Goal: Task Accomplishment & Management: Manage account settings

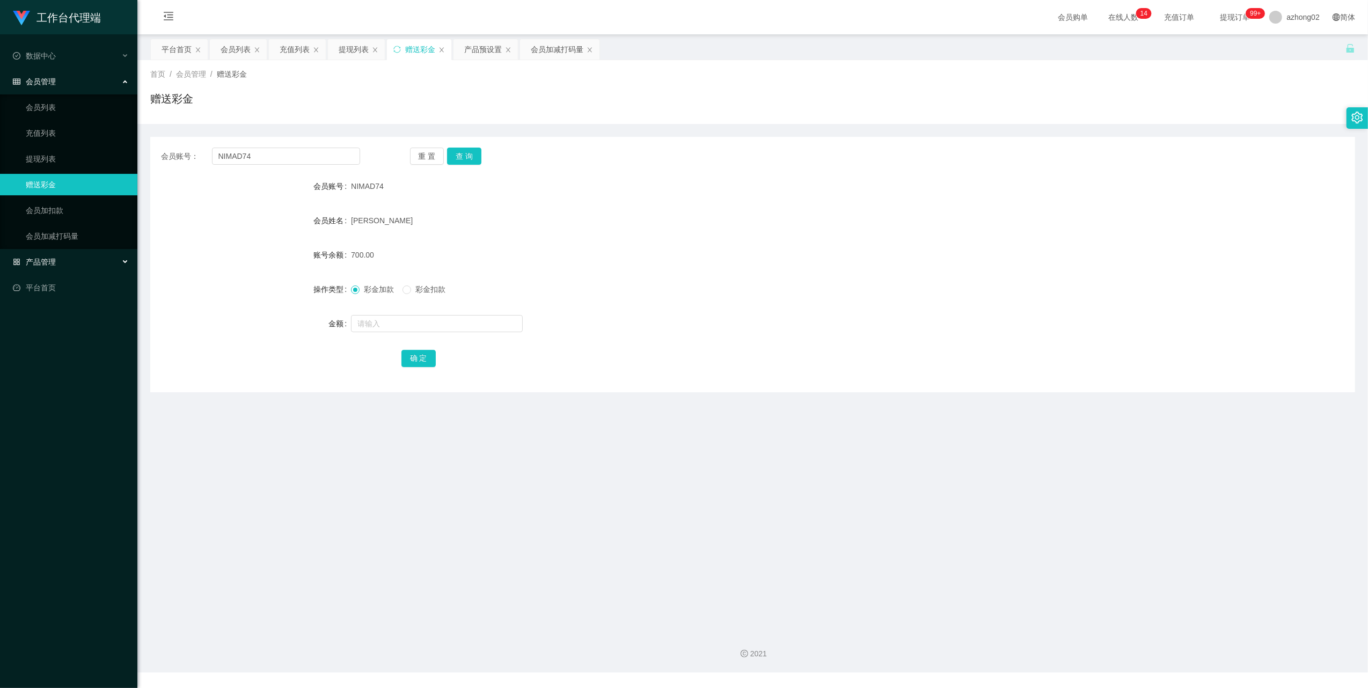
click at [29, 262] on span "产品管理" at bounding box center [34, 262] width 43 height 9
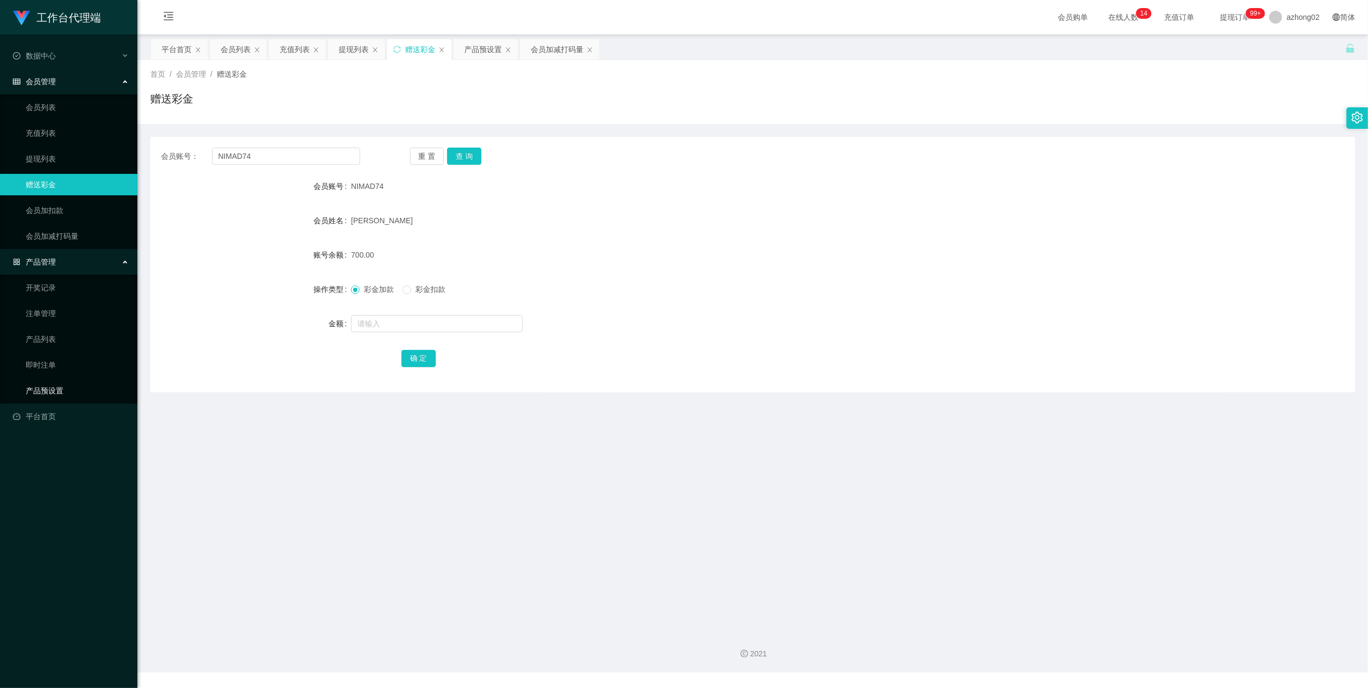
click at [46, 389] on link "产品预设置" at bounding box center [77, 390] width 103 height 21
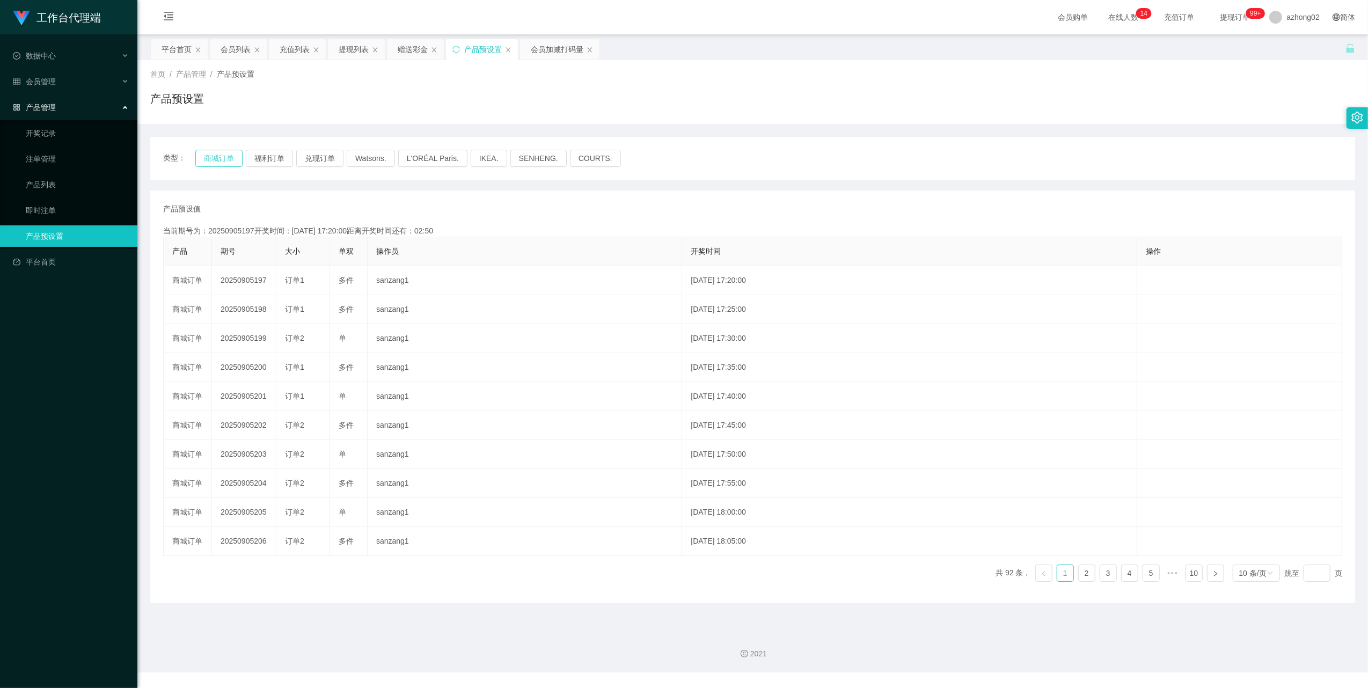
click at [222, 163] on button "商城订单" at bounding box center [218, 158] width 47 height 17
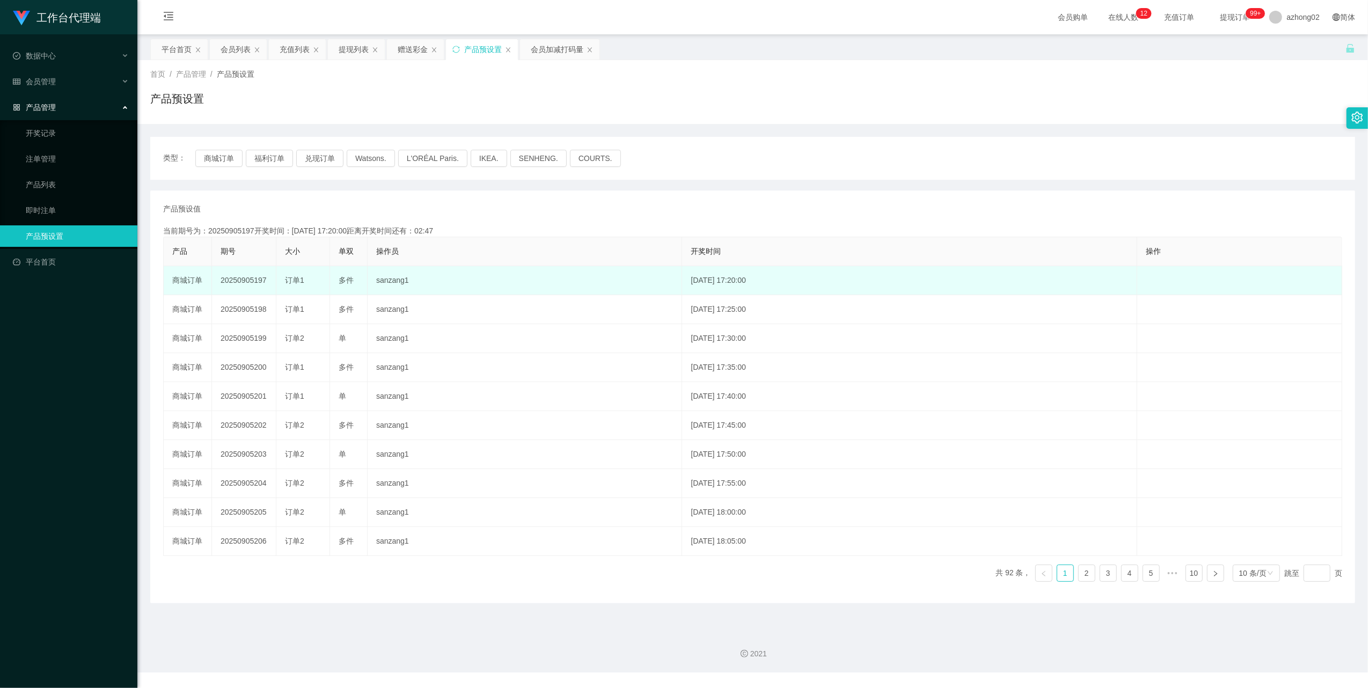
click at [237, 283] on td "20250905197" at bounding box center [244, 280] width 64 height 29
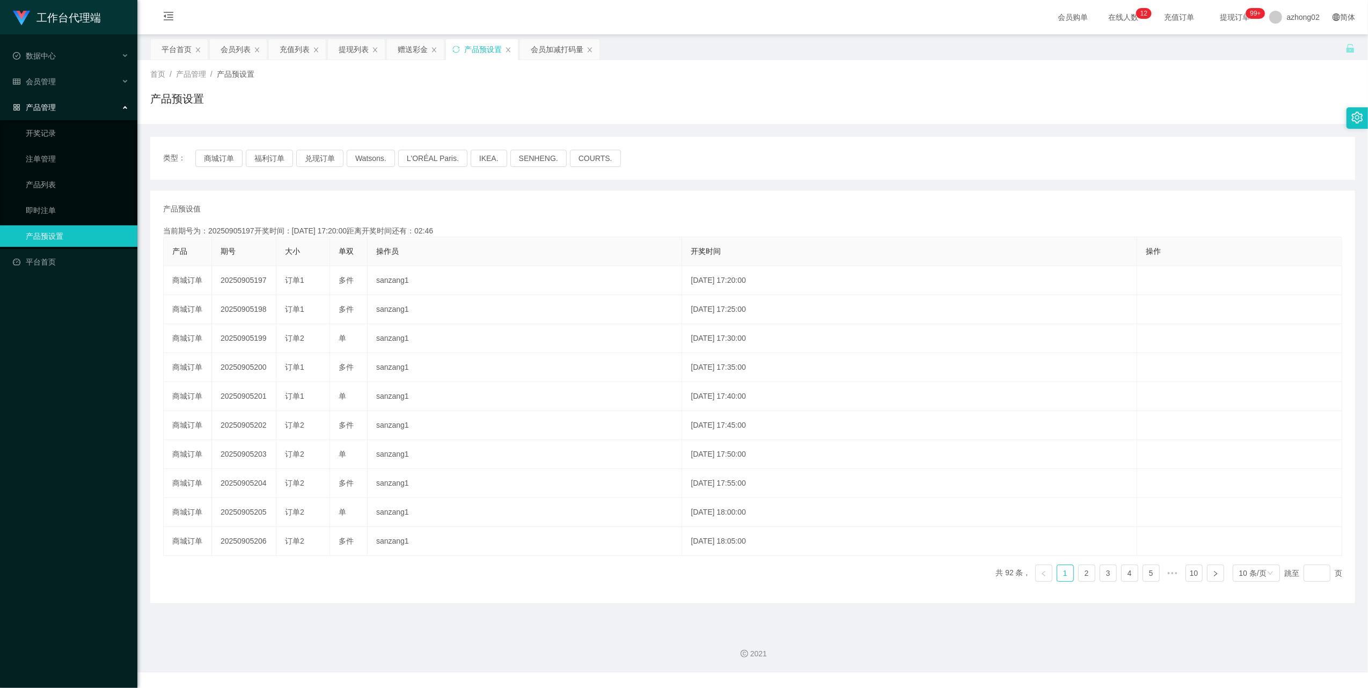
copy td "20250905197"
drag, startPoint x: 48, startPoint y: 82, endPoint x: 48, endPoint y: 122, distance: 40.8
click at [48, 82] on span "会员管理" at bounding box center [34, 81] width 43 height 9
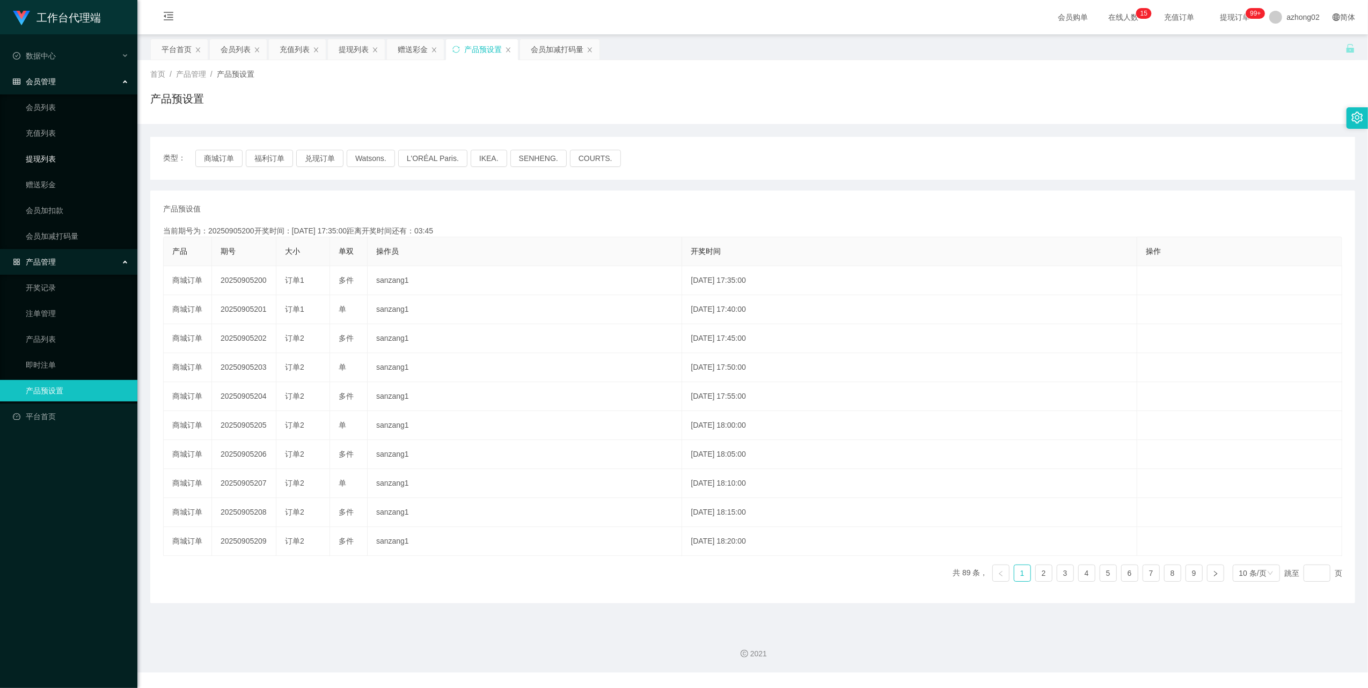
click at [50, 158] on link "提现列表" at bounding box center [77, 158] width 103 height 21
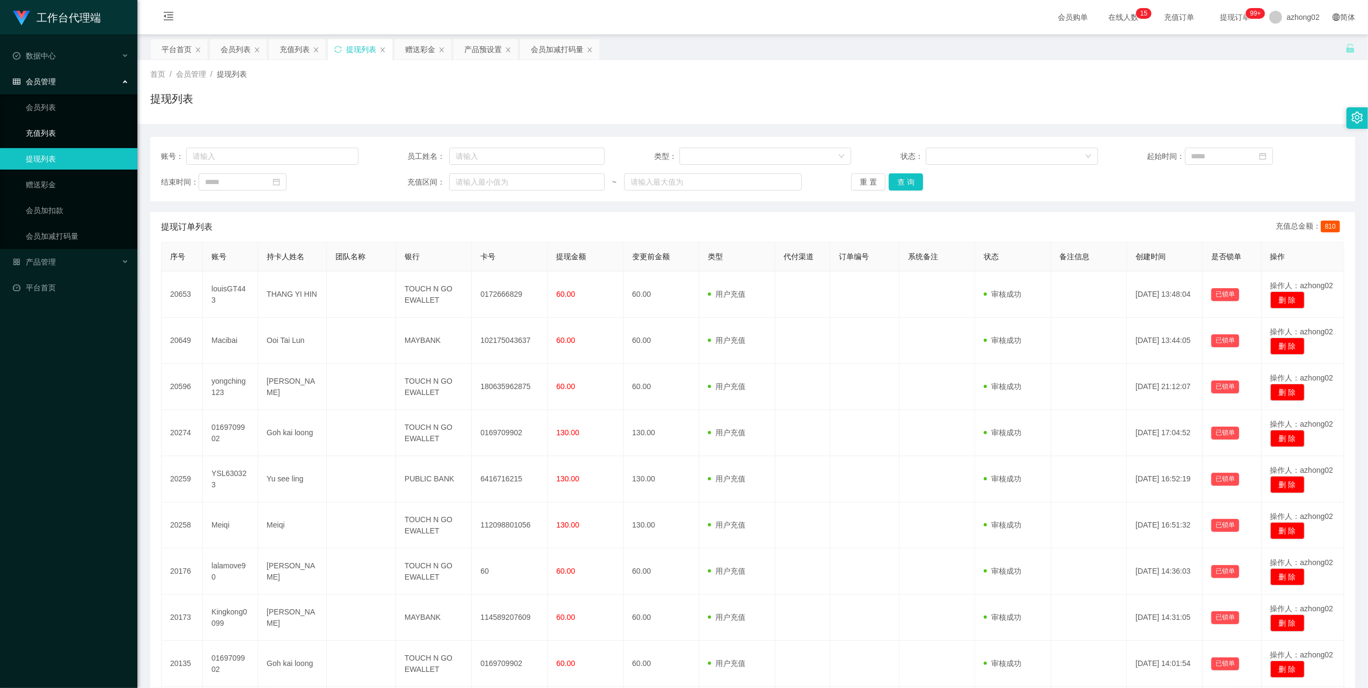
click at [59, 137] on link "充值列表" at bounding box center [77, 132] width 103 height 21
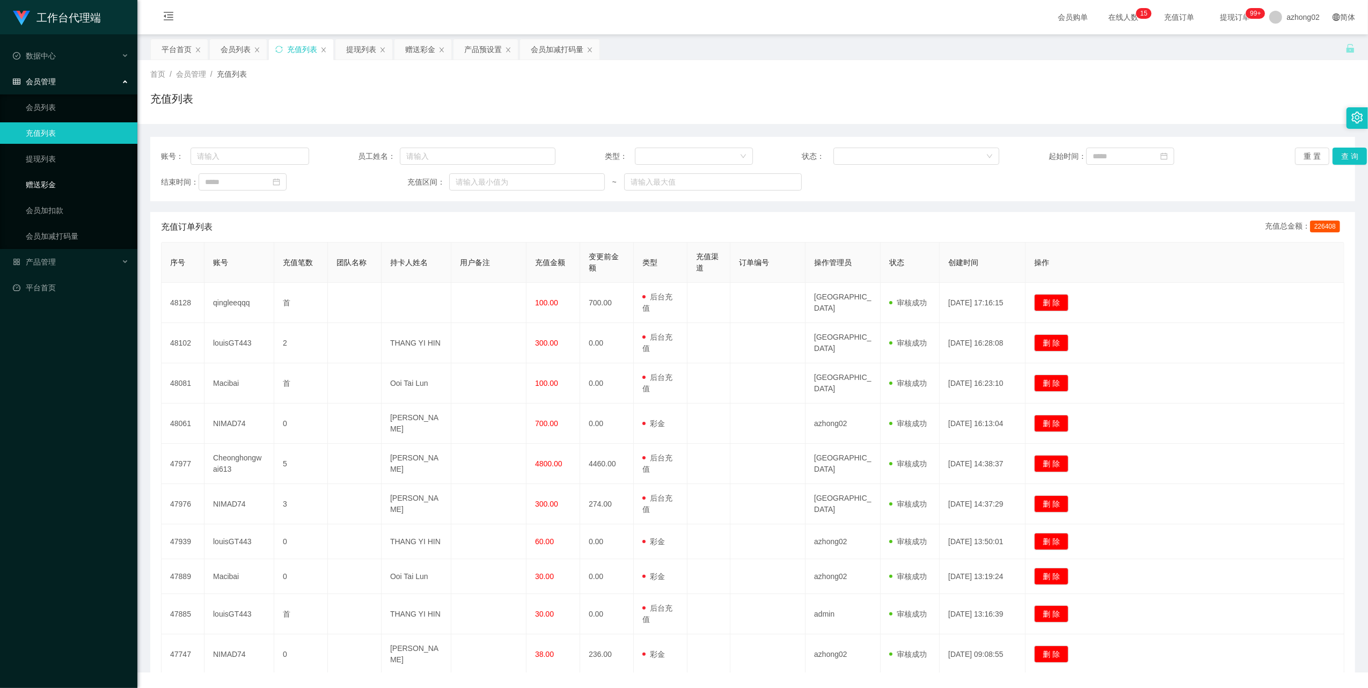
click at [53, 177] on link "赠送彩金" at bounding box center [77, 184] width 103 height 21
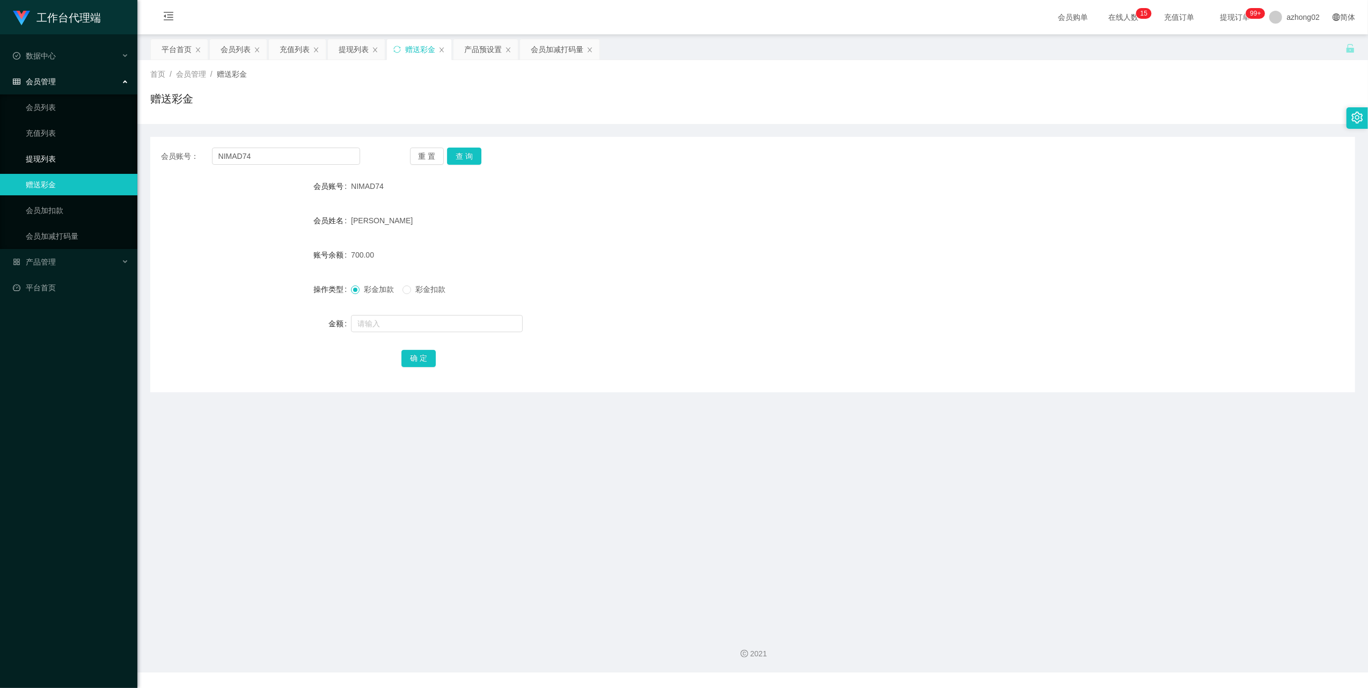
click at [50, 161] on link "提现列表" at bounding box center [77, 158] width 103 height 21
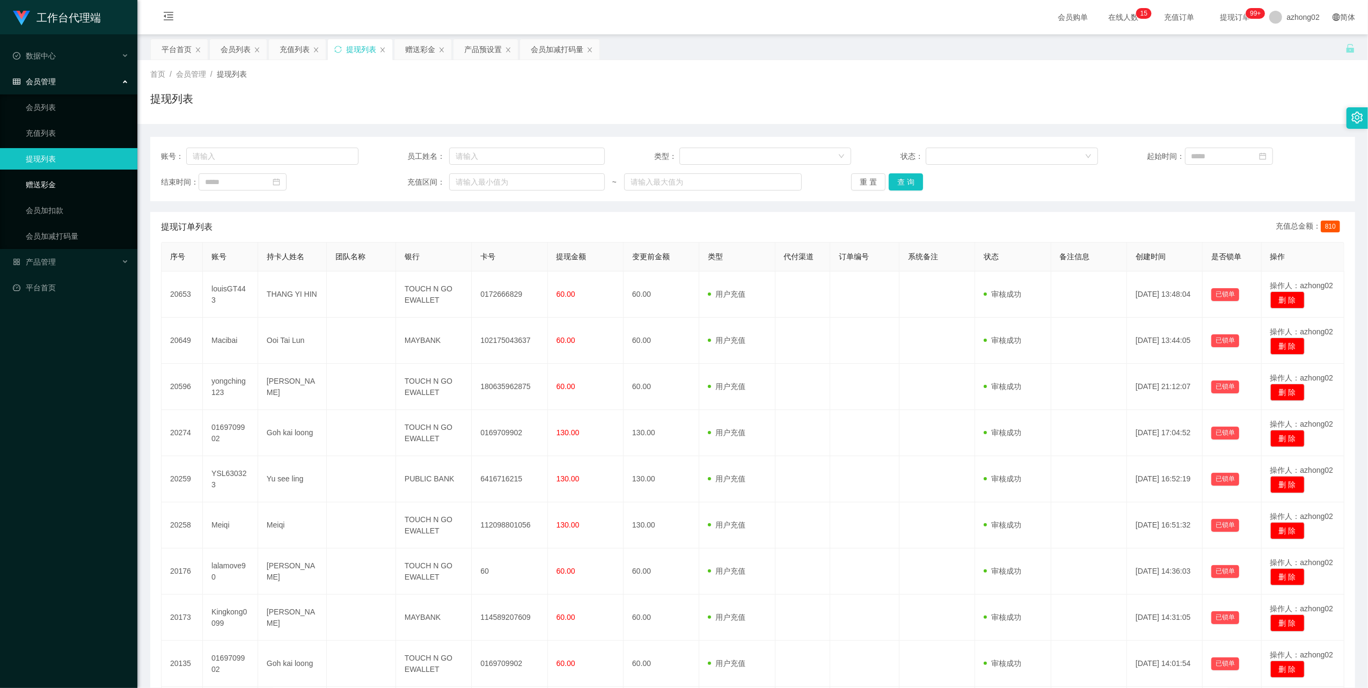
click at [43, 181] on link "赠送彩金" at bounding box center [77, 184] width 103 height 21
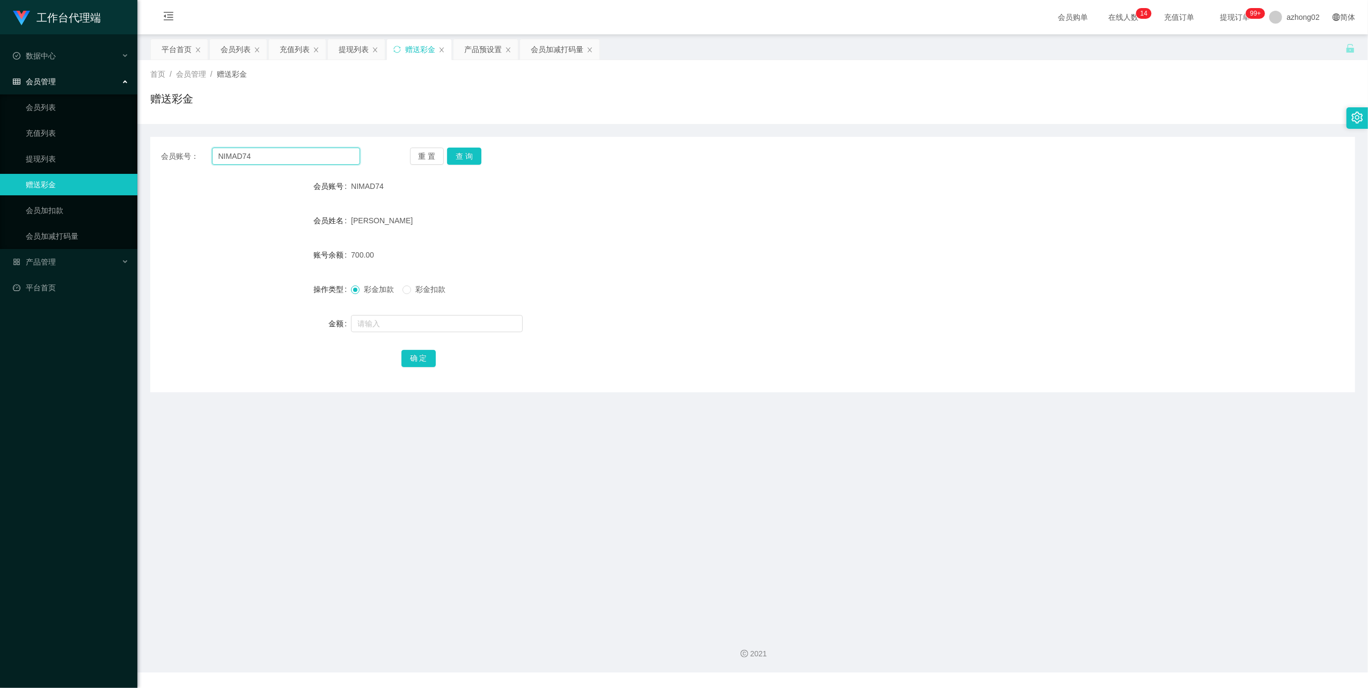
click at [288, 164] on input "NIMAD74" at bounding box center [286, 156] width 148 height 17
click at [288, 163] on input "NIMAD74" at bounding box center [286, 156] width 148 height 17
paste input "text"
click at [269, 155] on input "text" at bounding box center [286, 156] width 148 height 17
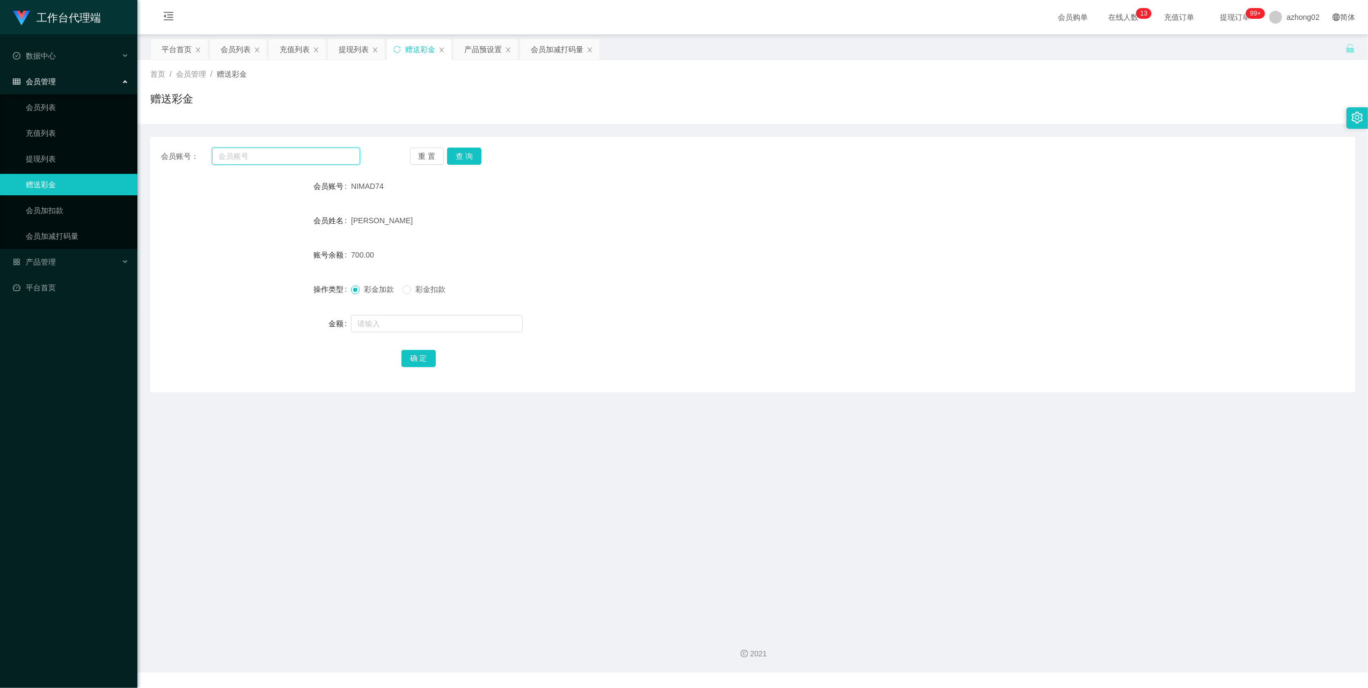
paste input "qingleeqqq"
type input "qingleeqqq"
click at [466, 153] on button "查 询" at bounding box center [464, 156] width 34 height 17
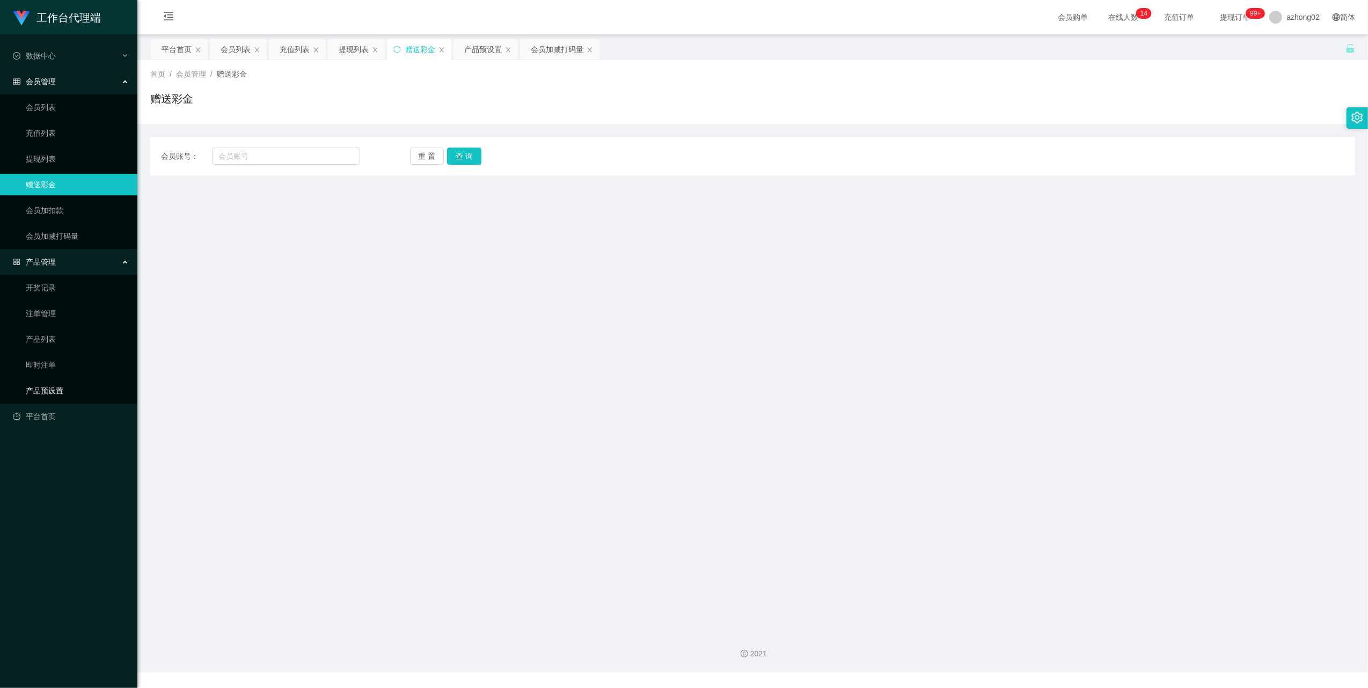
click at [39, 387] on link "产品预设置" at bounding box center [77, 390] width 103 height 21
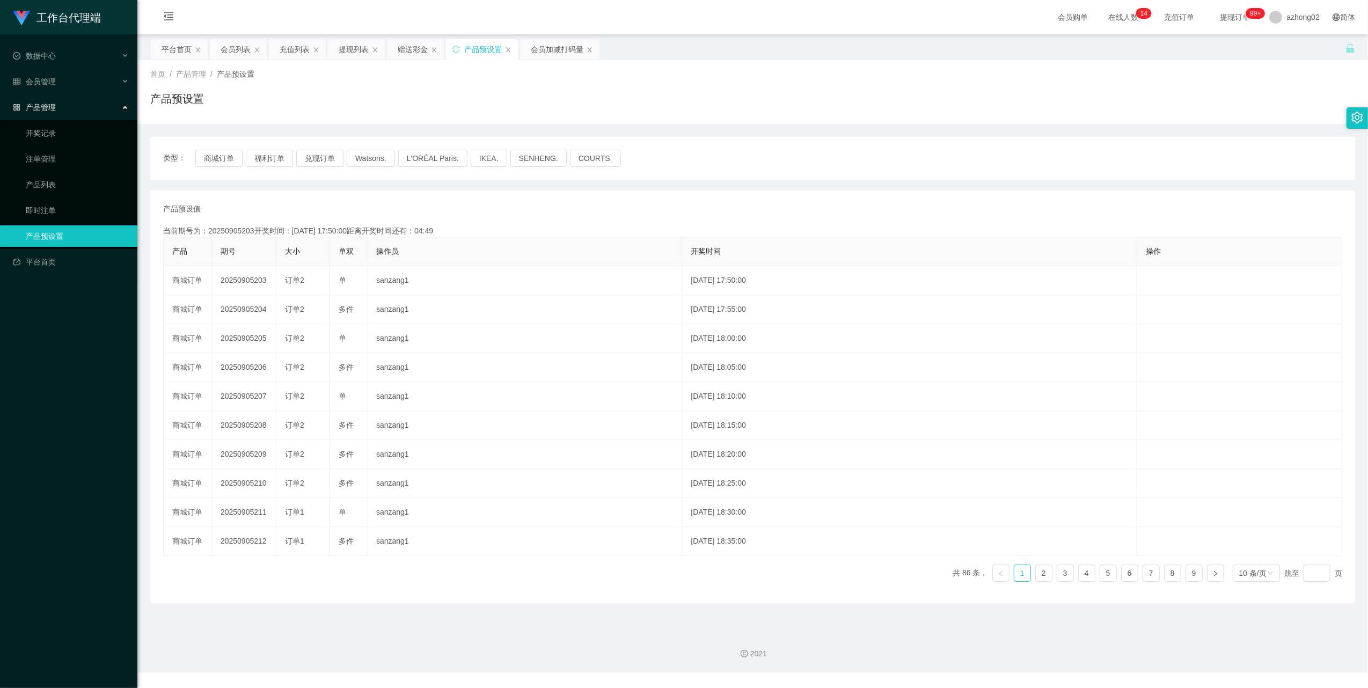
click at [217, 172] on div "类型： 商城订单 福利订单 兑现订单 Watsons. L'ORÉAL Paris. IKEA. SENHENG. COURTS." at bounding box center [752, 158] width 1205 height 43
click at [215, 165] on button "商城订单" at bounding box center [218, 158] width 47 height 17
click at [209, 159] on button "商城订单" at bounding box center [218, 158] width 47 height 17
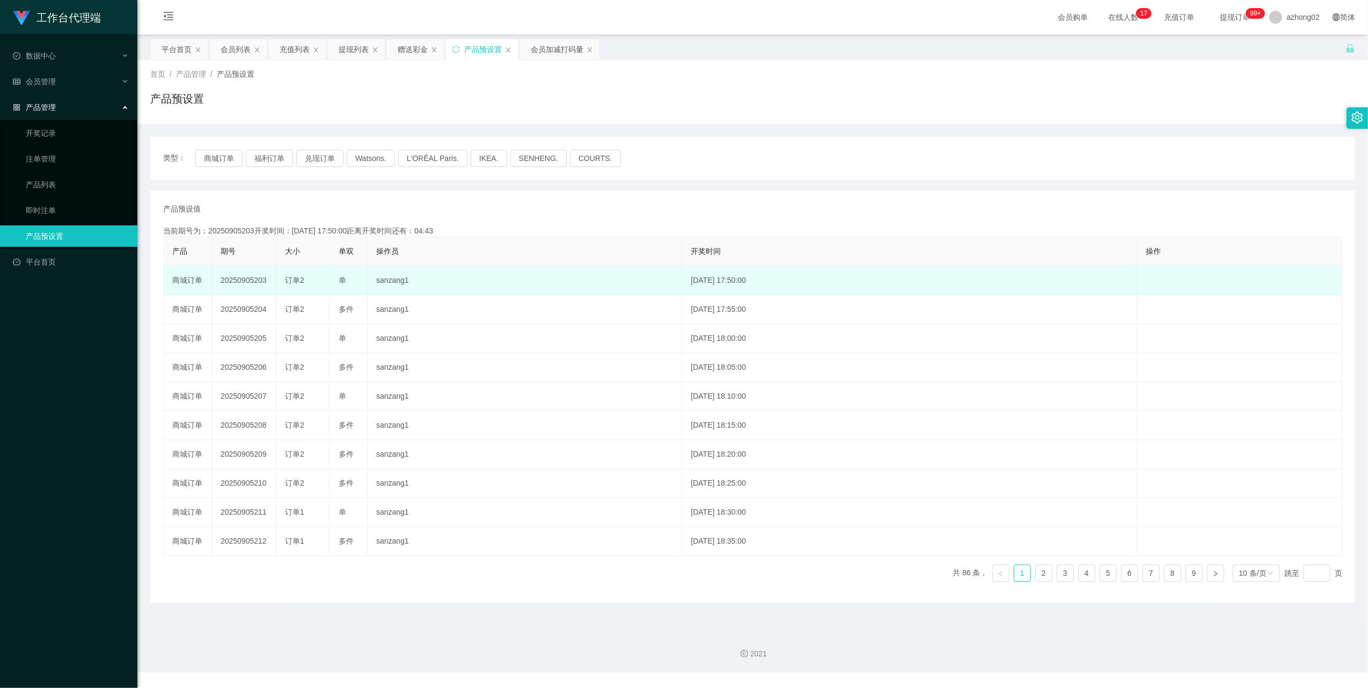
click at [250, 282] on td "20250905203" at bounding box center [244, 280] width 64 height 29
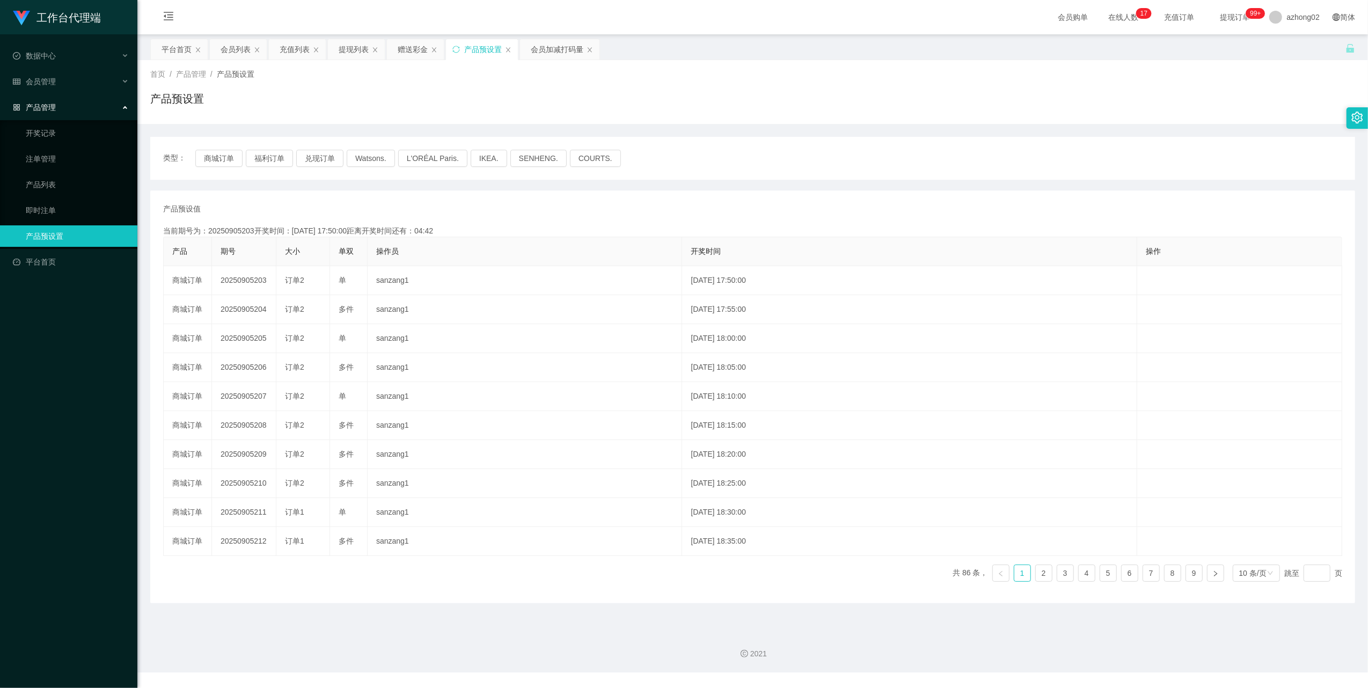
copy td "20250905203"
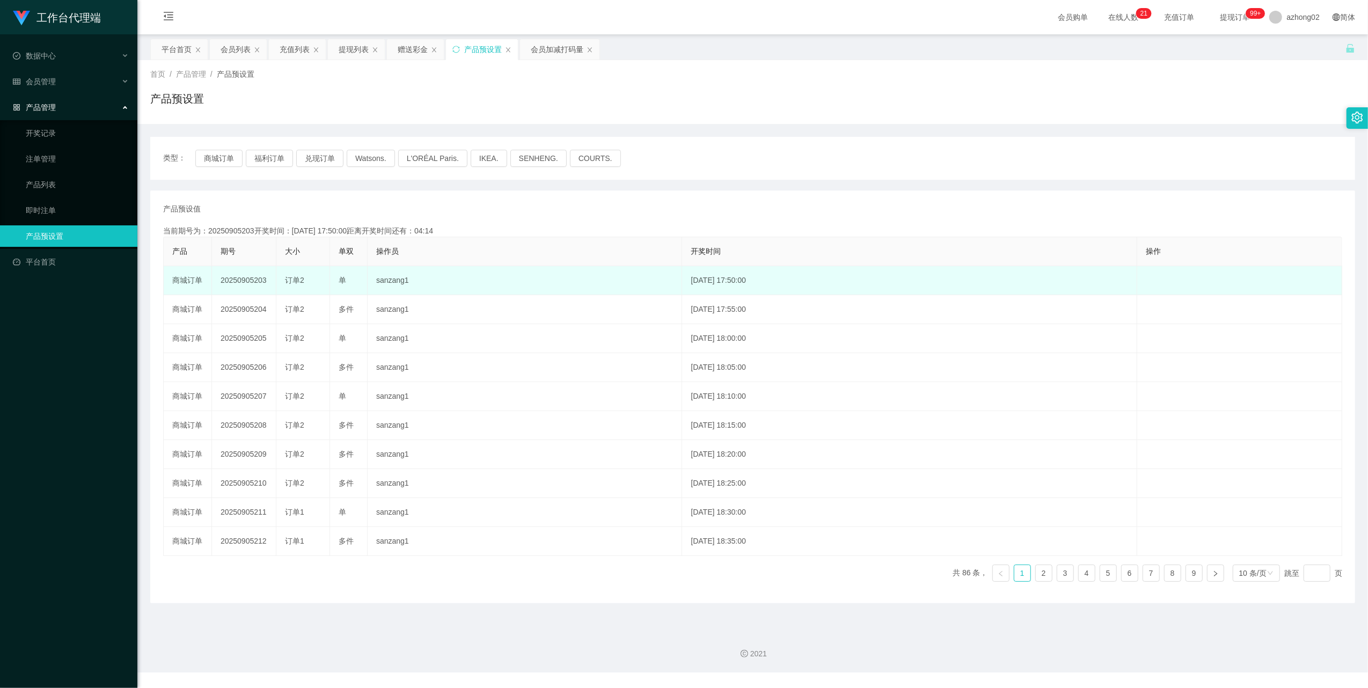
click at [243, 286] on td "20250905203" at bounding box center [244, 280] width 64 height 29
click at [245, 279] on td "20250905203" at bounding box center [244, 280] width 64 height 29
copy td "20250905203"
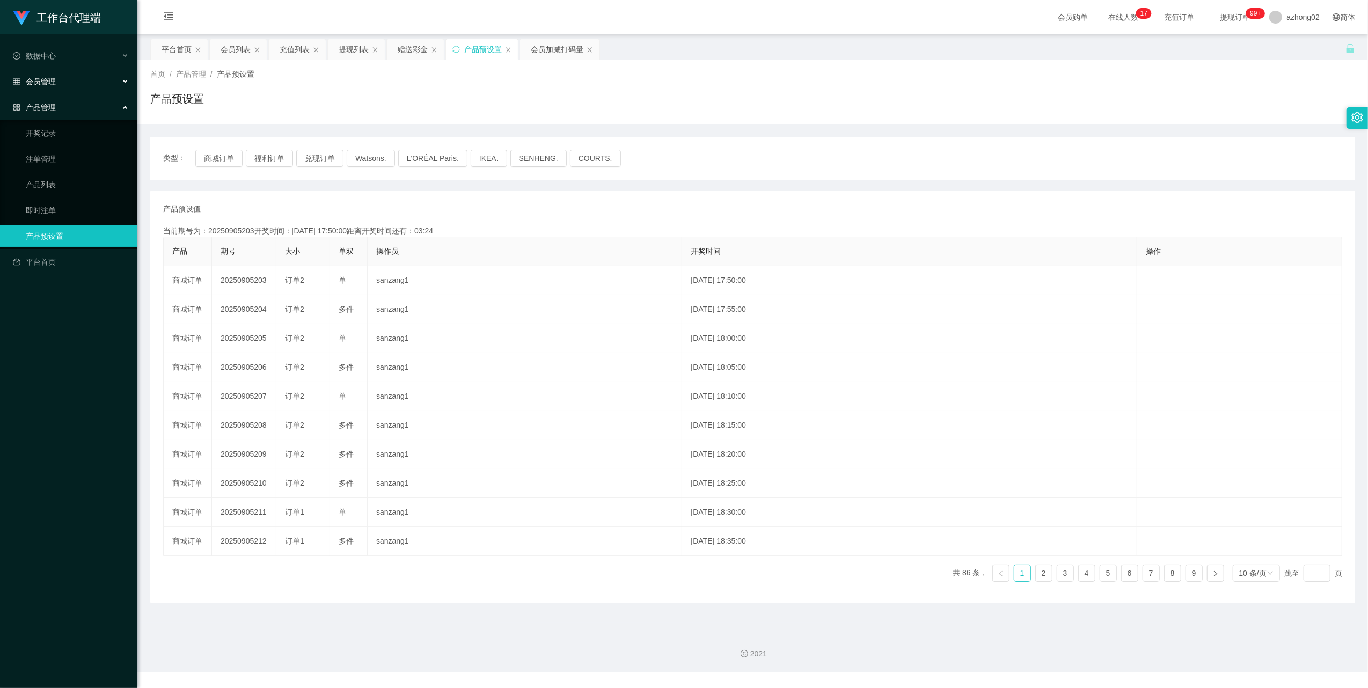
click at [40, 83] on span "会员管理" at bounding box center [34, 81] width 43 height 9
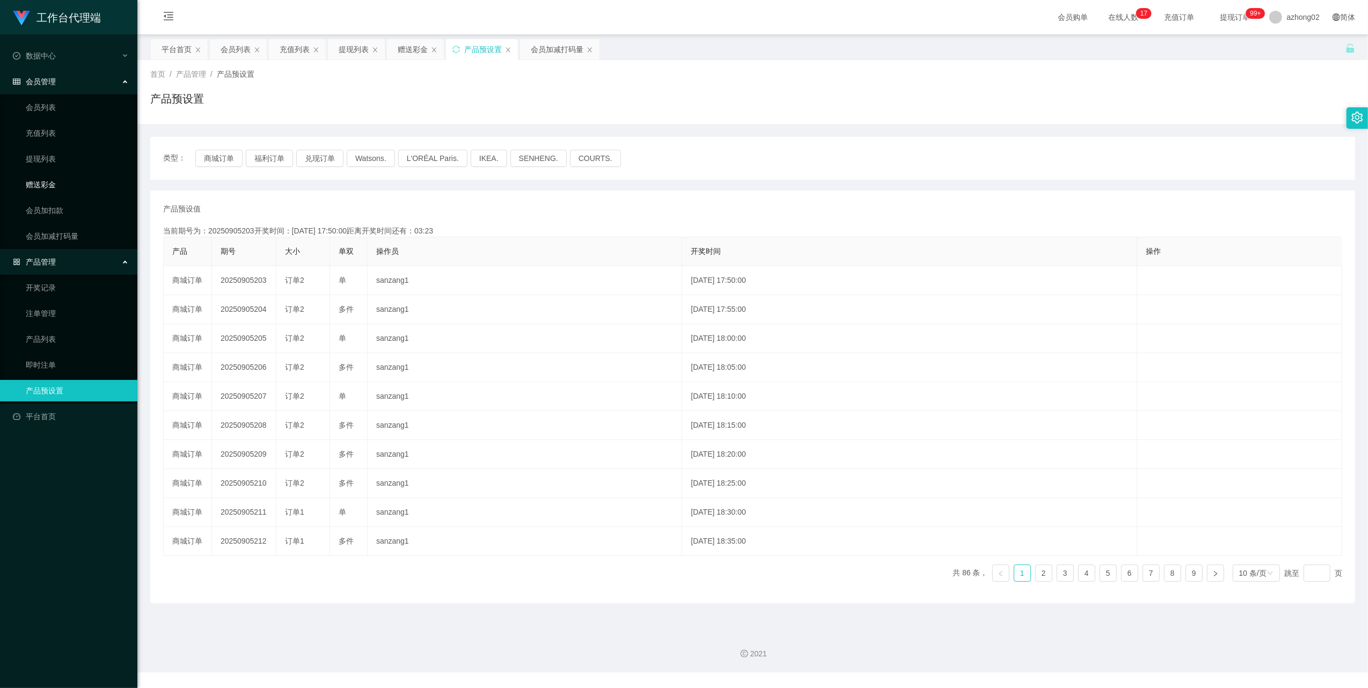
click at [52, 181] on link "赠送彩金" at bounding box center [77, 184] width 103 height 21
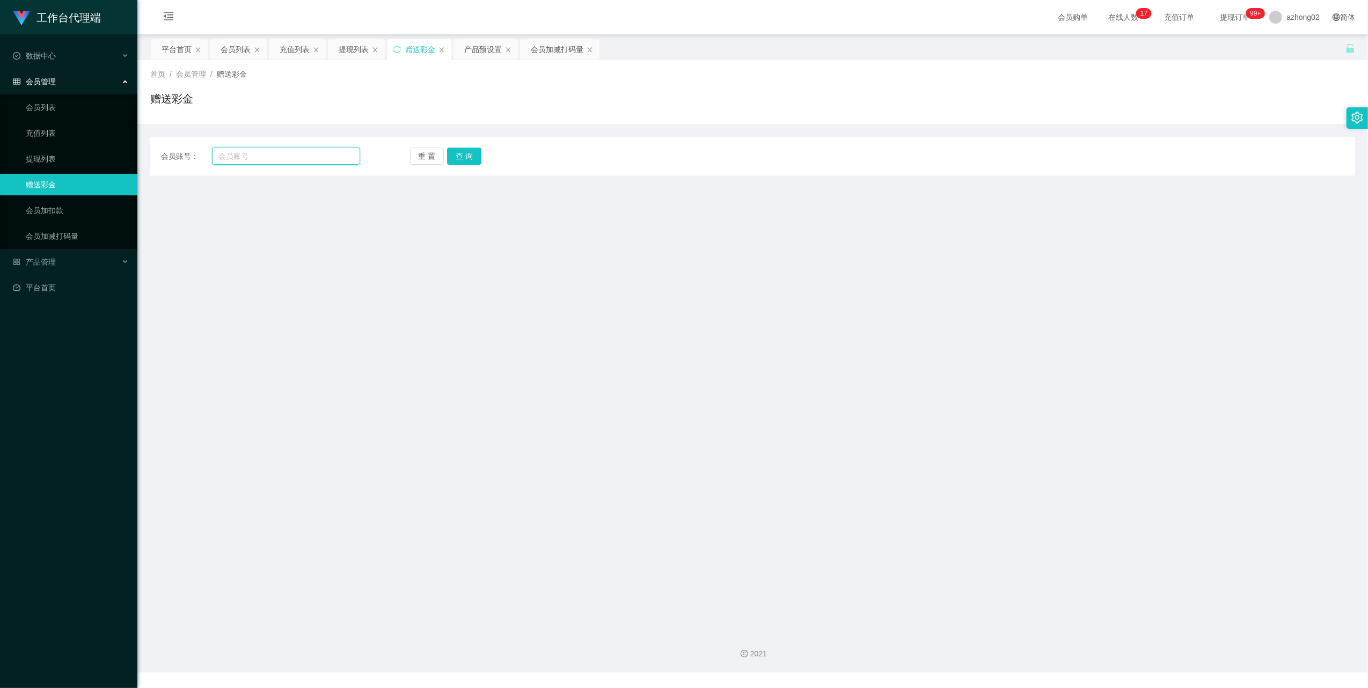
drag, startPoint x: 246, startPoint y: 160, endPoint x: 284, endPoint y: 157, distance: 38.2
click at [246, 160] on input "text" at bounding box center [286, 156] width 148 height 17
paste input "Macibai"
type input "Macibai"
click at [460, 153] on button "查 询" at bounding box center [464, 156] width 34 height 17
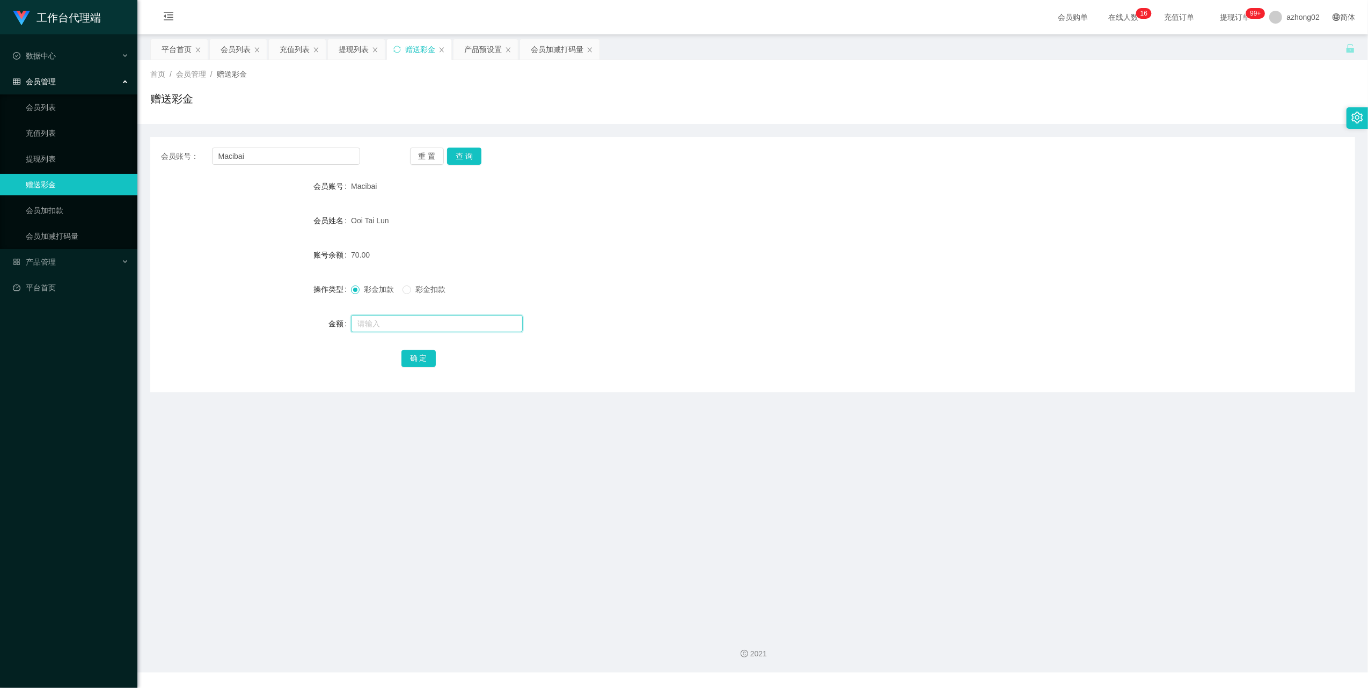
click at [385, 320] on input "text" at bounding box center [437, 323] width 172 height 17
type input "60"
drag, startPoint x: 422, startPoint y: 355, endPoint x: 429, endPoint y: 354, distance: 7.6
click at [422, 355] on button "确 定" at bounding box center [418, 358] width 34 height 17
click at [293, 163] on input "Macibai" at bounding box center [286, 156] width 148 height 17
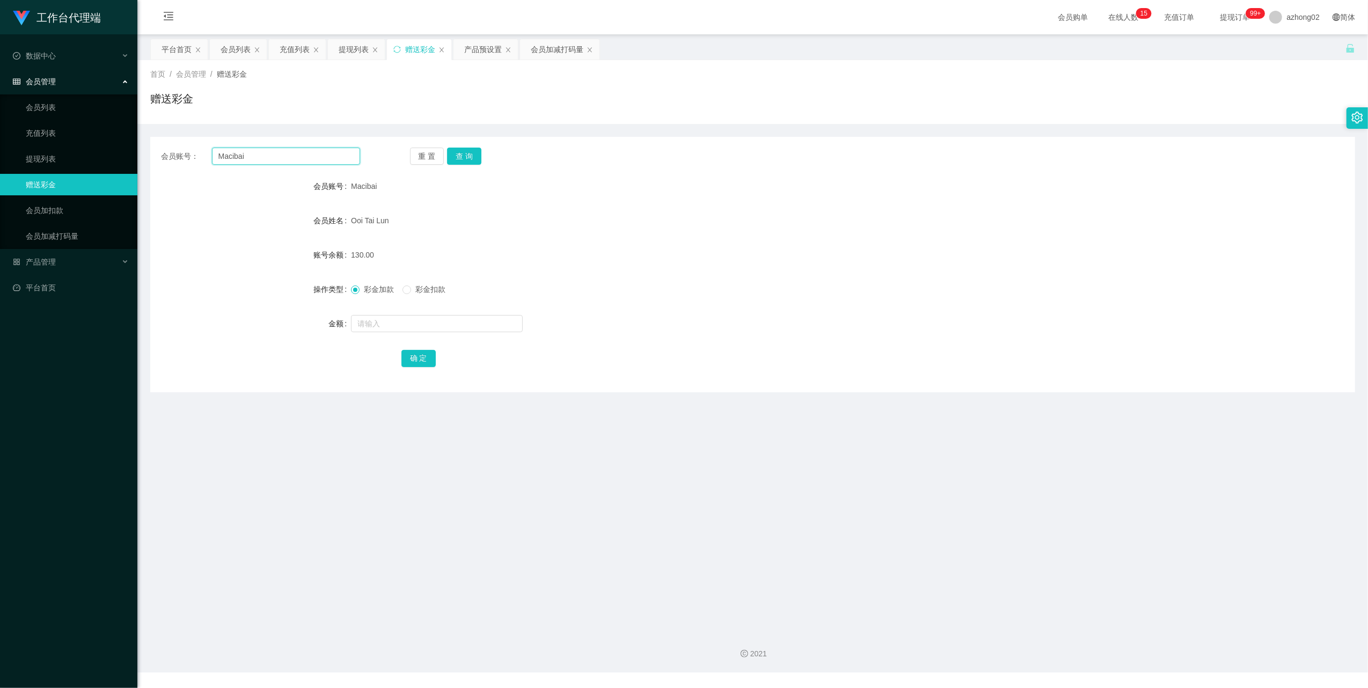
click at [293, 163] on input "Macibai" at bounding box center [286, 156] width 148 height 17
paste input "louisGT443"
type input "louisGT443"
click at [457, 155] on button "查 询" at bounding box center [464, 156] width 34 height 17
drag, startPoint x: 33, startPoint y: 149, endPoint x: 56, endPoint y: 140, distance: 25.0
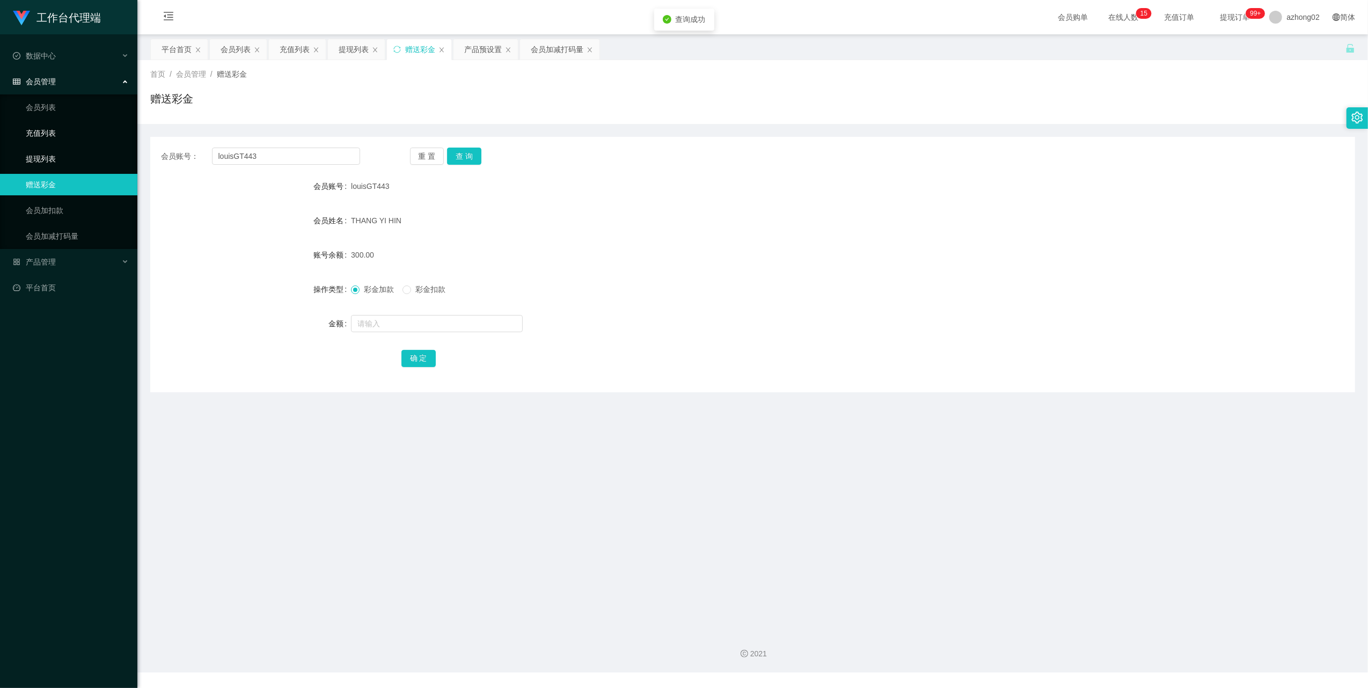
click at [34, 149] on link "提现列表" at bounding box center [77, 158] width 103 height 21
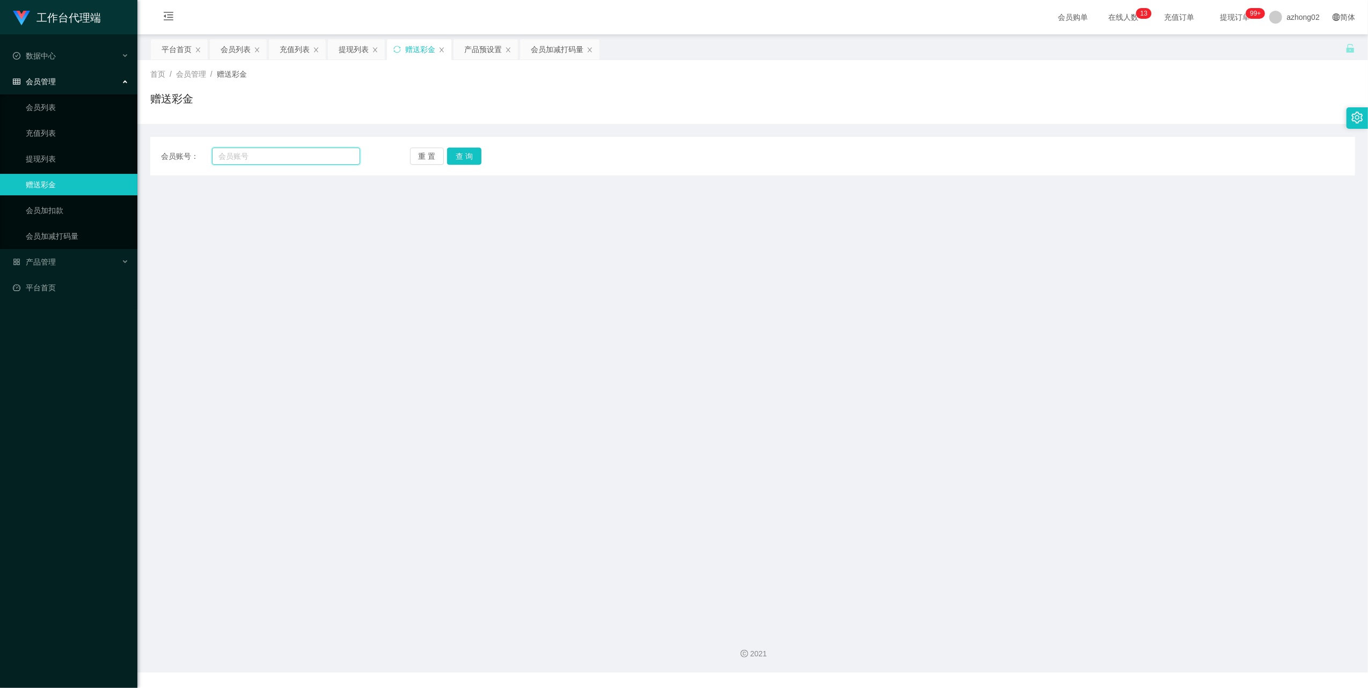
drag, startPoint x: 290, startPoint y: 157, endPoint x: 297, endPoint y: 159, distance: 7.3
click at [290, 157] on input "text" at bounding box center [286, 156] width 148 height 17
paste input "louisGT443"
type input "louisGT443"
drag, startPoint x: 471, startPoint y: 164, endPoint x: 469, endPoint y: 172, distance: 9.0
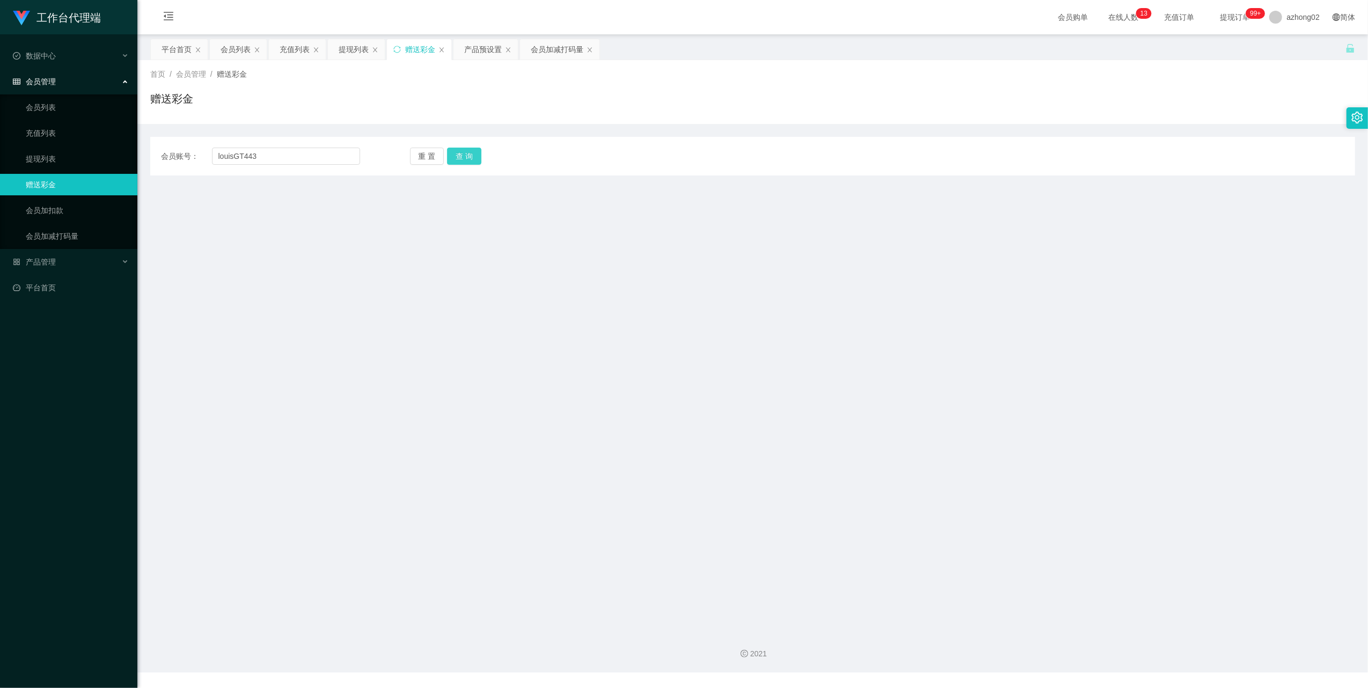
click at [471, 164] on button "查 询" at bounding box center [464, 156] width 34 height 17
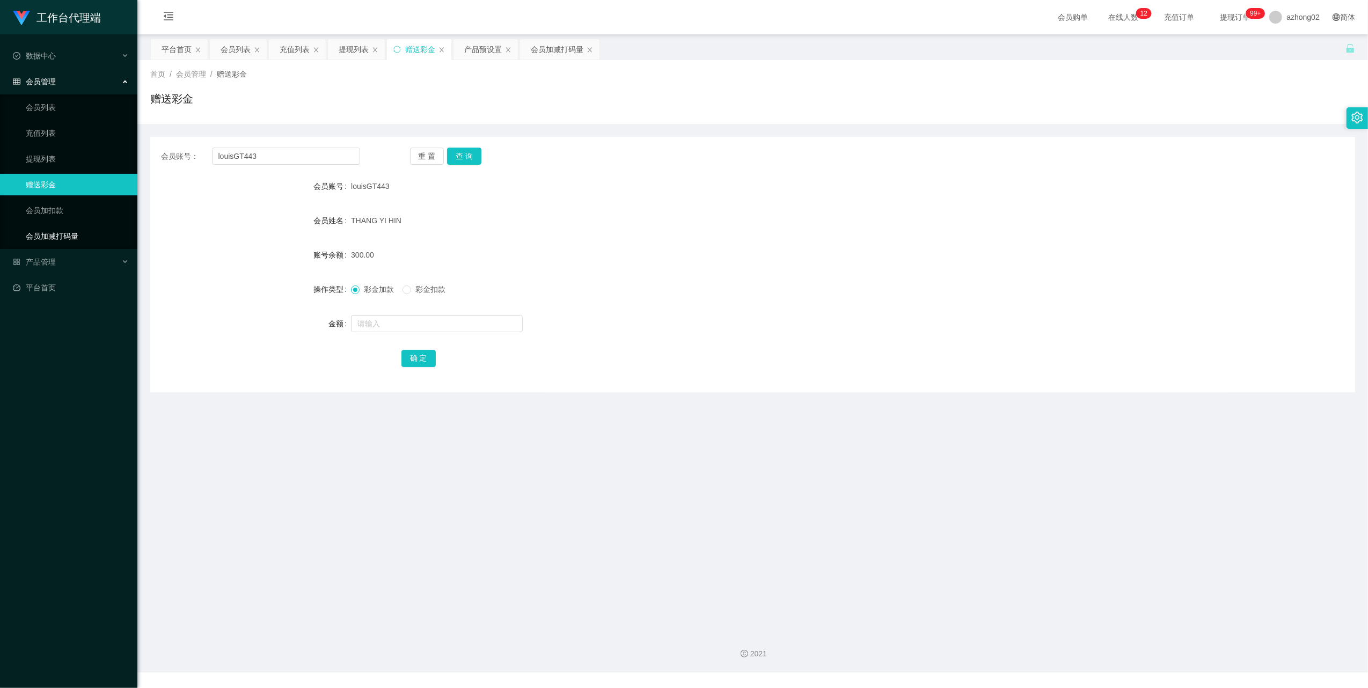
click at [44, 234] on link "会员加减打码量" at bounding box center [77, 235] width 103 height 21
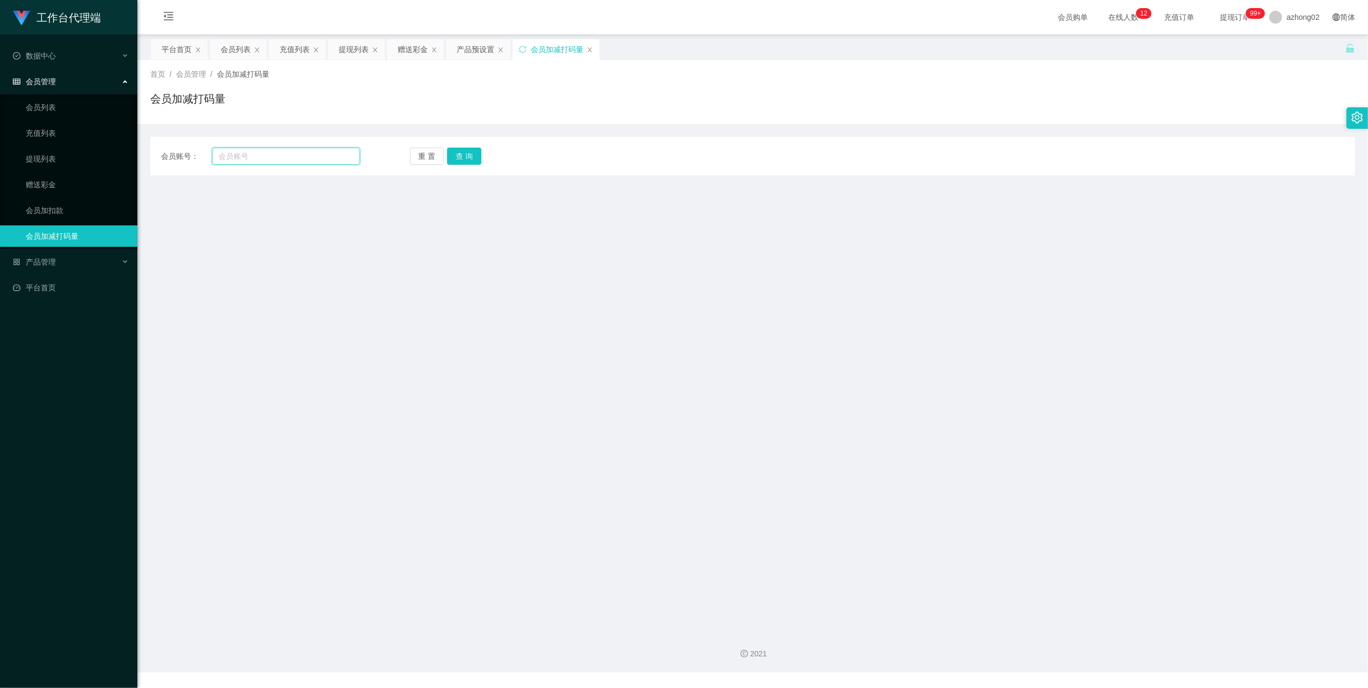
click at [302, 156] on input "text" at bounding box center [286, 156] width 148 height 17
click at [54, 263] on span "产品管理" at bounding box center [34, 262] width 43 height 9
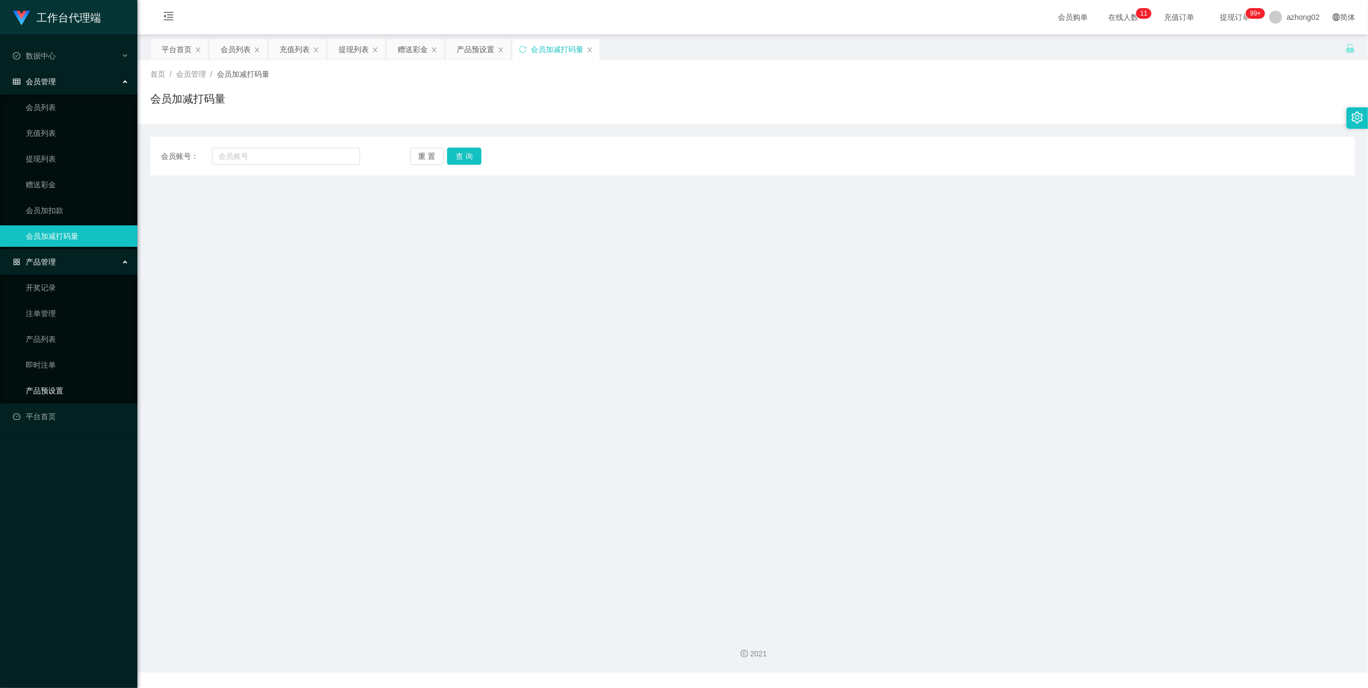
click at [31, 385] on link "产品预设置" at bounding box center [77, 390] width 103 height 21
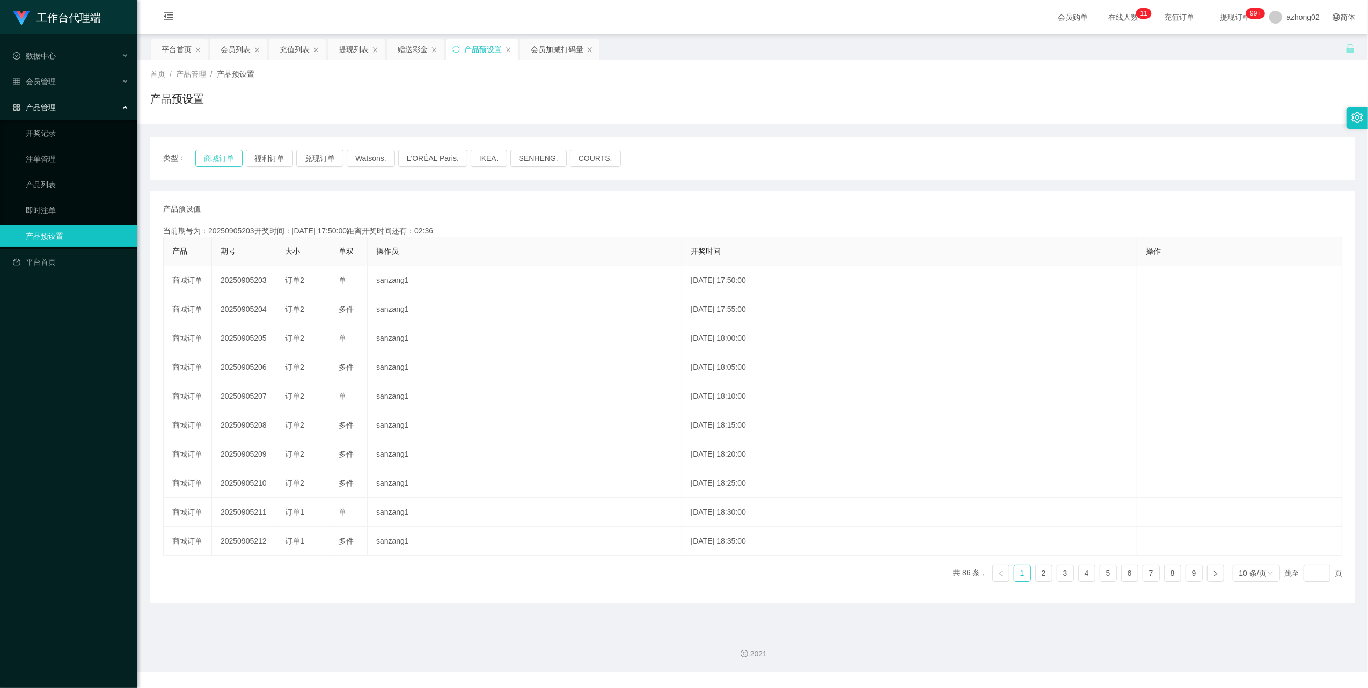
drag, startPoint x: 222, startPoint y: 159, endPoint x: 226, endPoint y: 187, distance: 28.2
click at [222, 159] on button "商城订单" at bounding box center [218, 158] width 47 height 17
click at [39, 127] on link "开奖记录" at bounding box center [77, 132] width 103 height 21
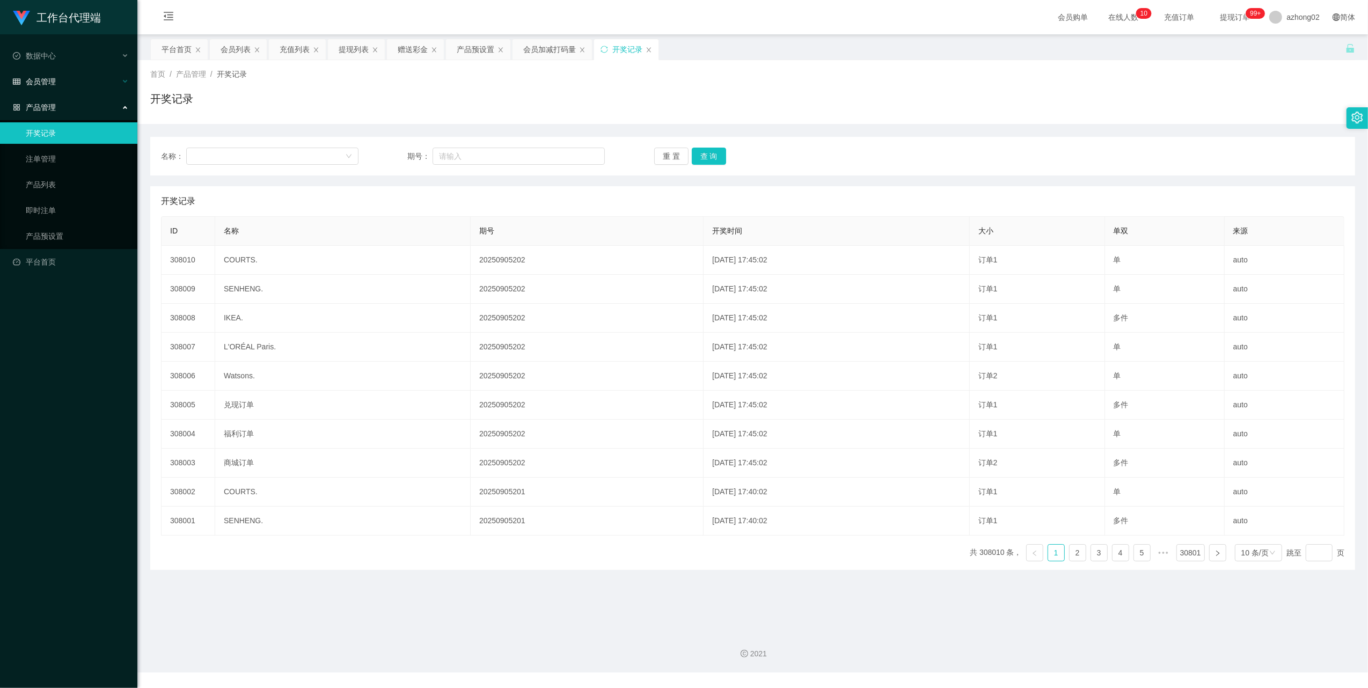
click at [43, 91] on ul "数据中心 会员管理 会员列表 充值列表 提现列表 赠送彩金 会员加扣款 会员加减打码量 产品管理 开奖记录 注单管理 产品列表 即时注单 产品预设置 平台首页" at bounding box center [68, 158] width 137 height 249
drag, startPoint x: 37, startPoint y: 75, endPoint x: 37, endPoint y: 87, distance: 11.8
click at [37, 77] on span "会员管理" at bounding box center [34, 81] width 43 height 9
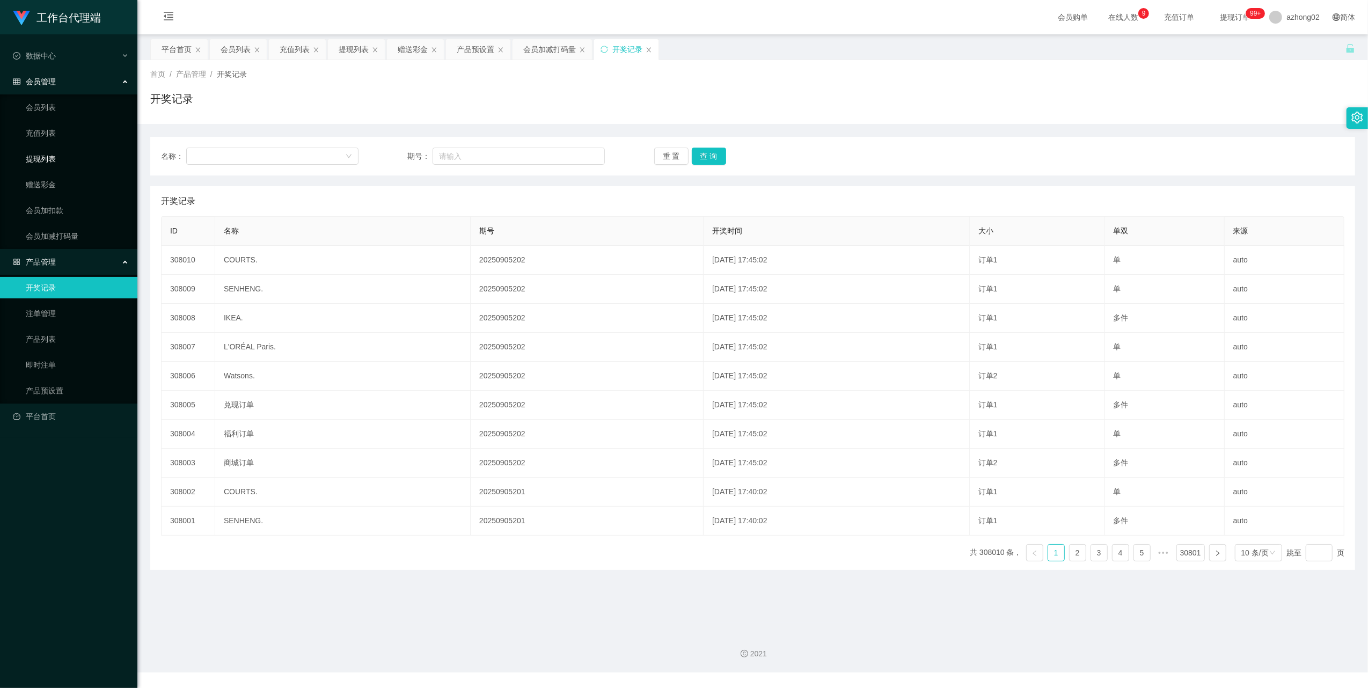
click at [46, 162] on link "提现列表" at bounding box center [77, 158] width 103 height 21
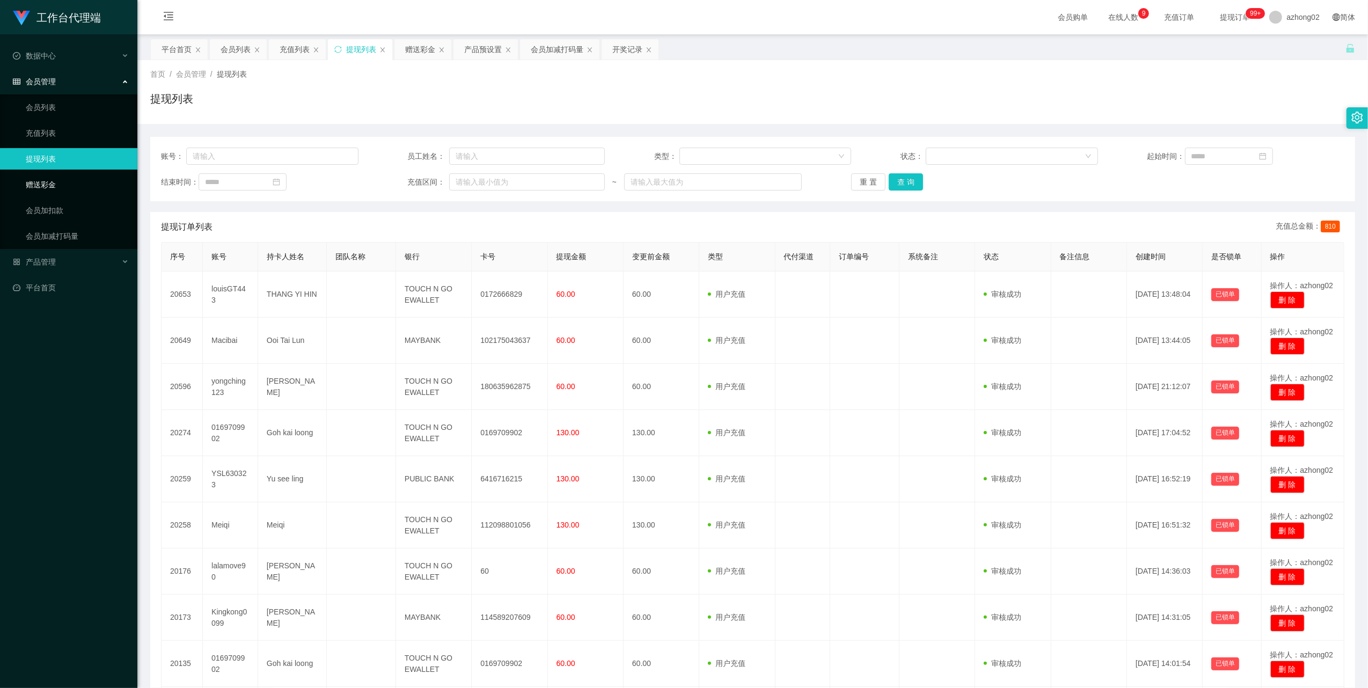
click at [67, 180] on link "赠送彩金" at bounding box center [77, 184] width 103 height 21
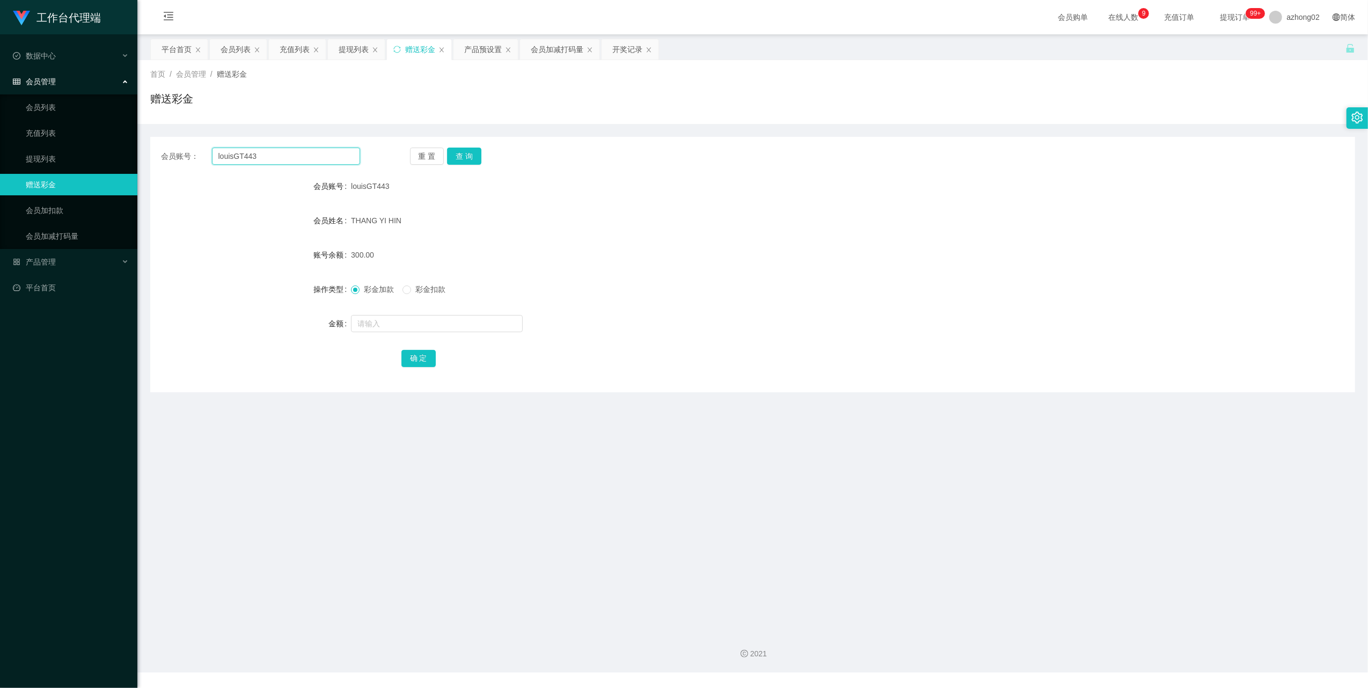
click at [314, 157] on input "louisGT443" at bounding box center [286, 156] width 148 height 17
paste input "qingleeqqq"
type input "qingleeqqq"
click at [473, 148] on button "查 询" at bounding box center [464, 156] width 34 height 17
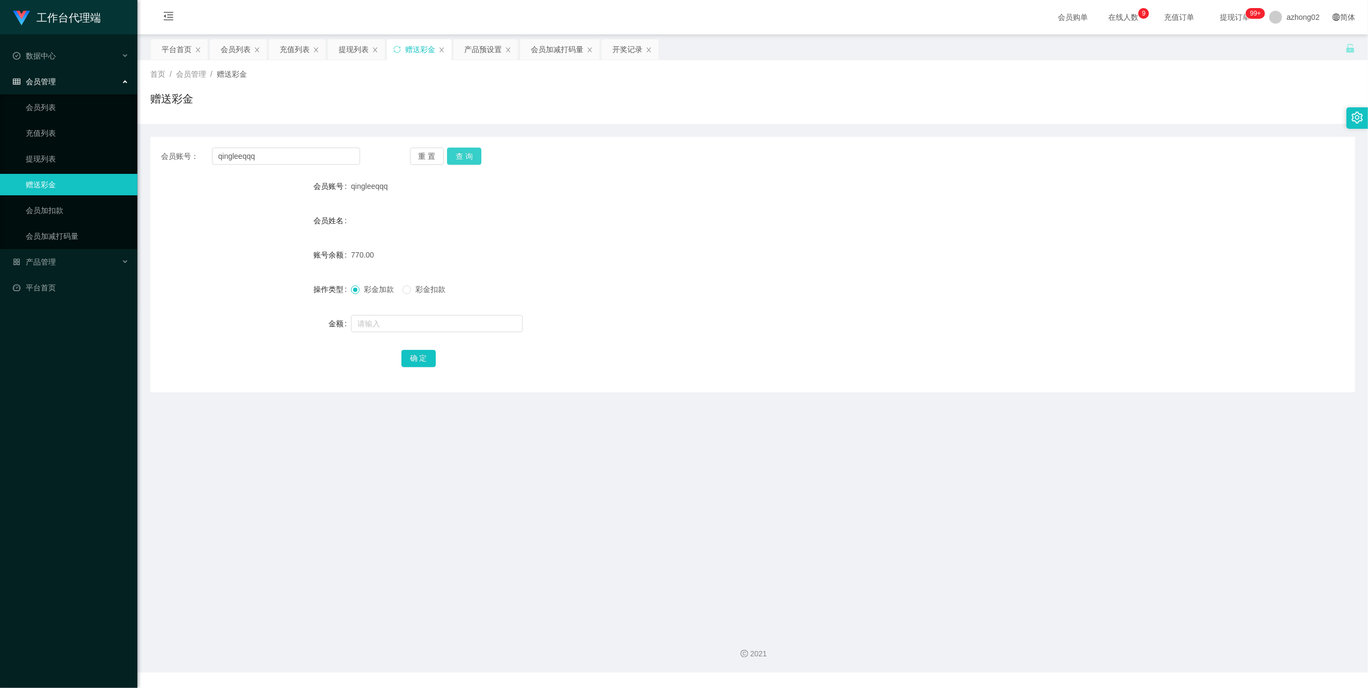
click at [476, 157] on button "查 询" at bounding box center [464, 156] width 34 height 17
click at [265, 158] on input "qingleeqqq" at bounding box center [286, 156] width 148 height 17
drag, startPoint x: 466, startPoint y: 149, endPoint x: 467, endPoint y: 162, distance: 12.4
click at [466, 149] on button "查 询" at bounding box center [464, 156] width 34 height 17
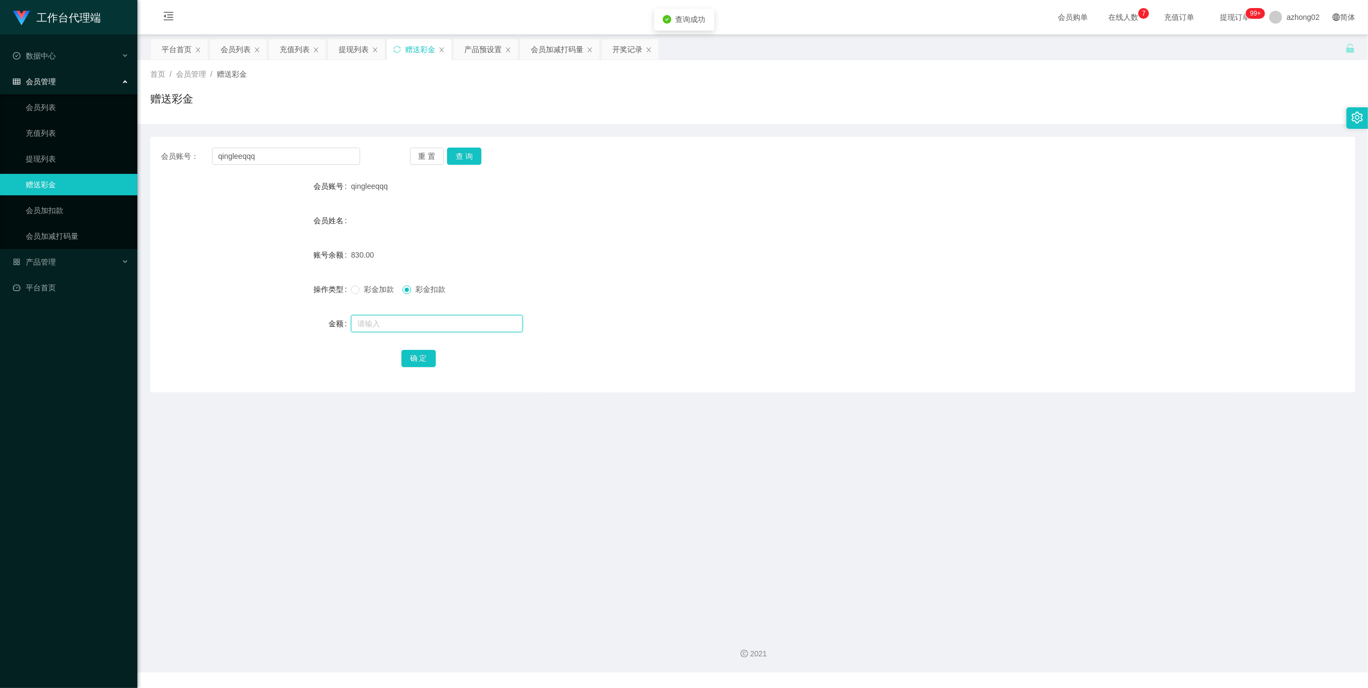
click at [384, 324] on input "text" at bounding box center [437, 323] width 172 height 17
type input "130"
click at [408, 365] on button "确 定" at bounding box center [418, 358] width 34 height 17
drag, startPoint x: 53, startPoint y: 151, endPoint x: 52, endPoint y: 26, distance: 125.1
click at [53, 151] on link "提现列表" at bounding box center [77, 158] width 103 height 21
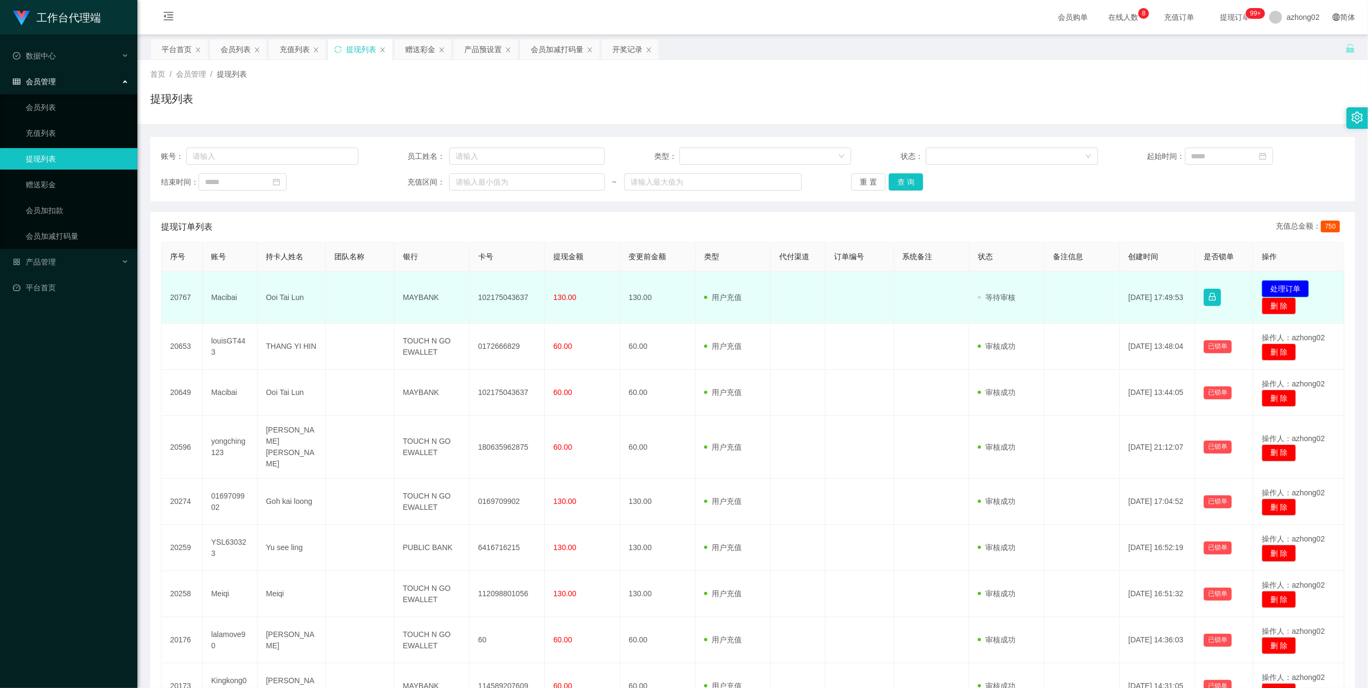
click at [1282, 284] on button "处理订单" at bounding box center [1285, 288] width 47 height 17
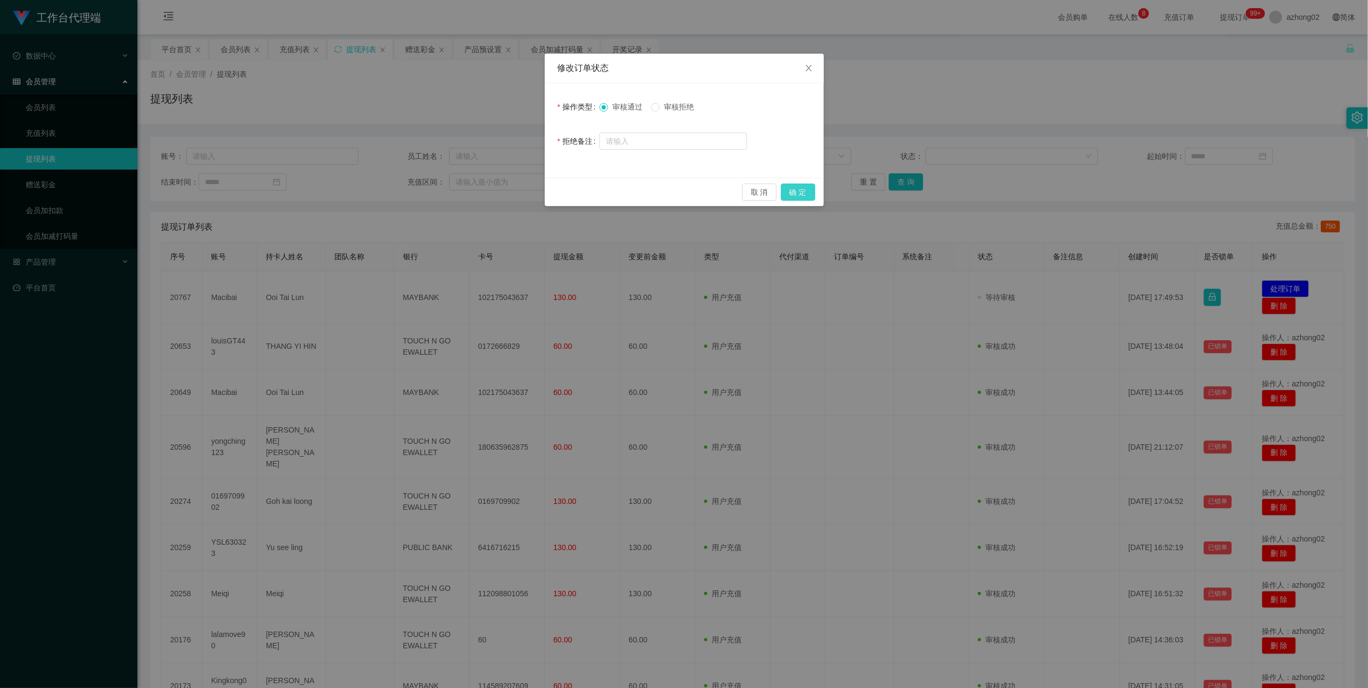
click at [795, 190] on button "确 定" at bounding box center [798, 192] width 34 height 17
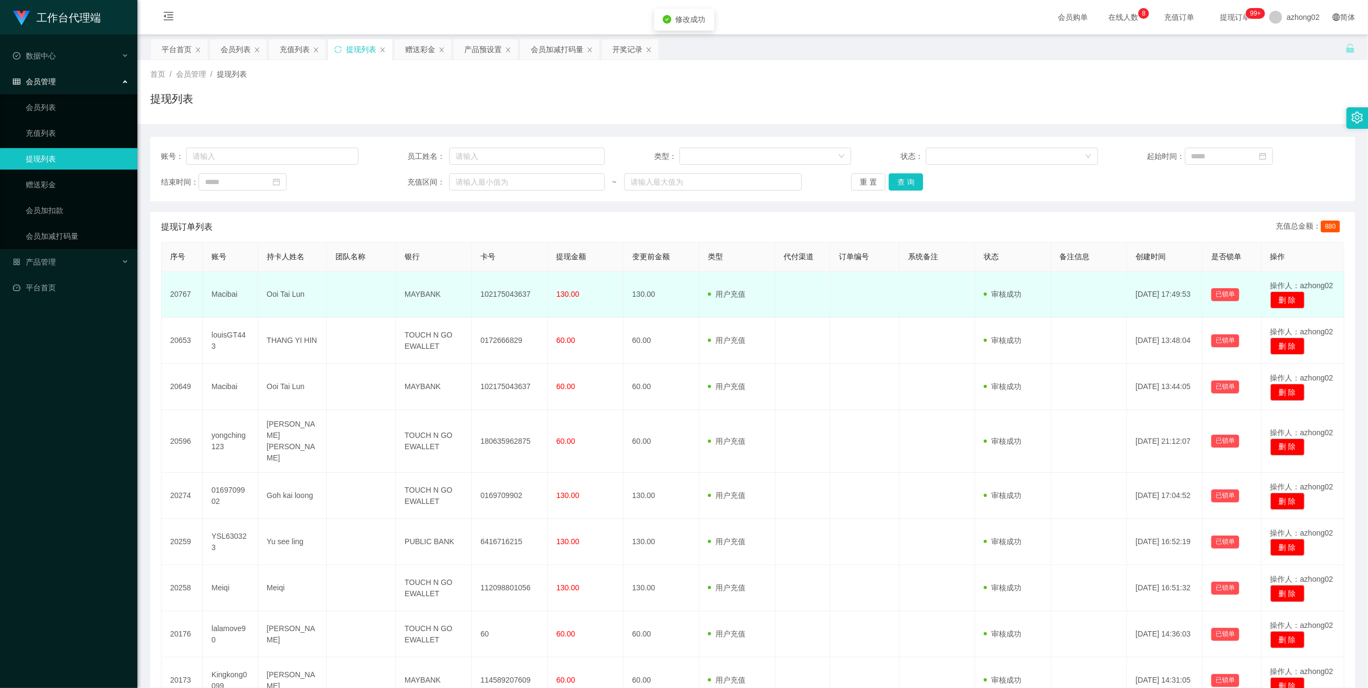
click at [518, 290] on td "102175043637" at bounding box center [510, 295] width 76 height 46
copy td "102175043637"
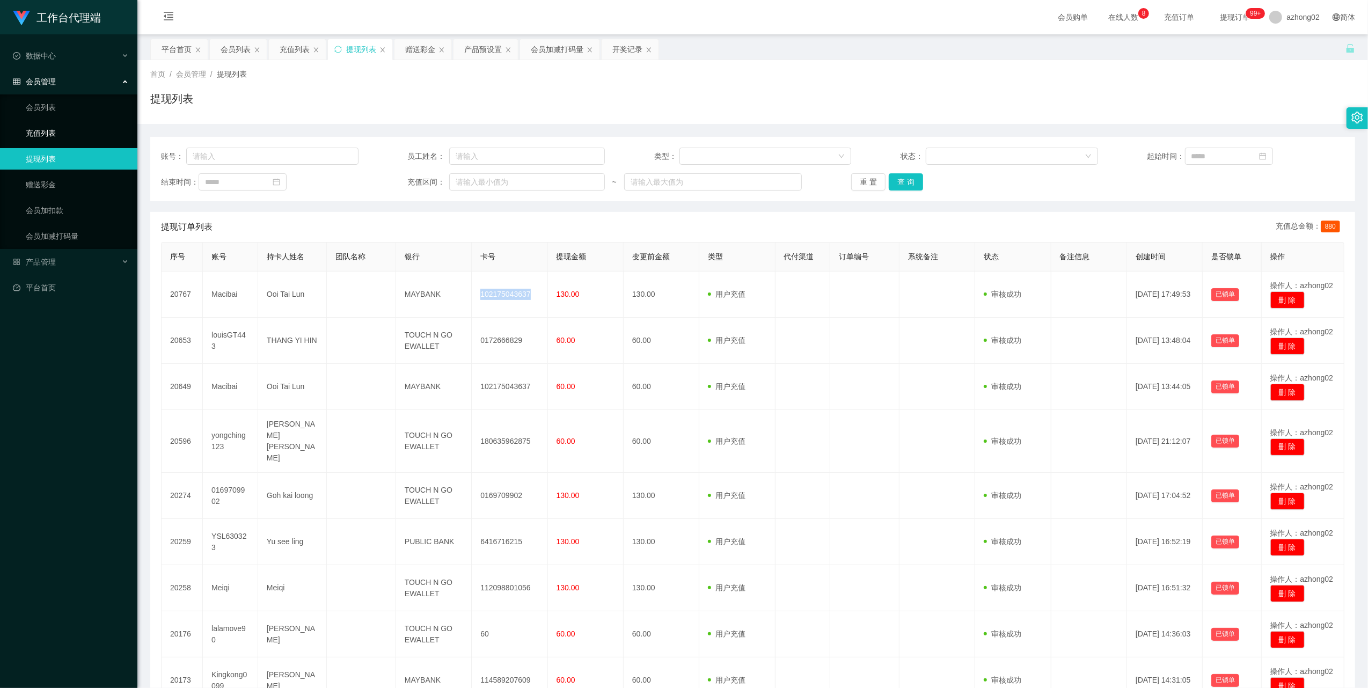
click at [26, 122] on link "充值列表" at bounding box center [77, 132] width 103 height 21
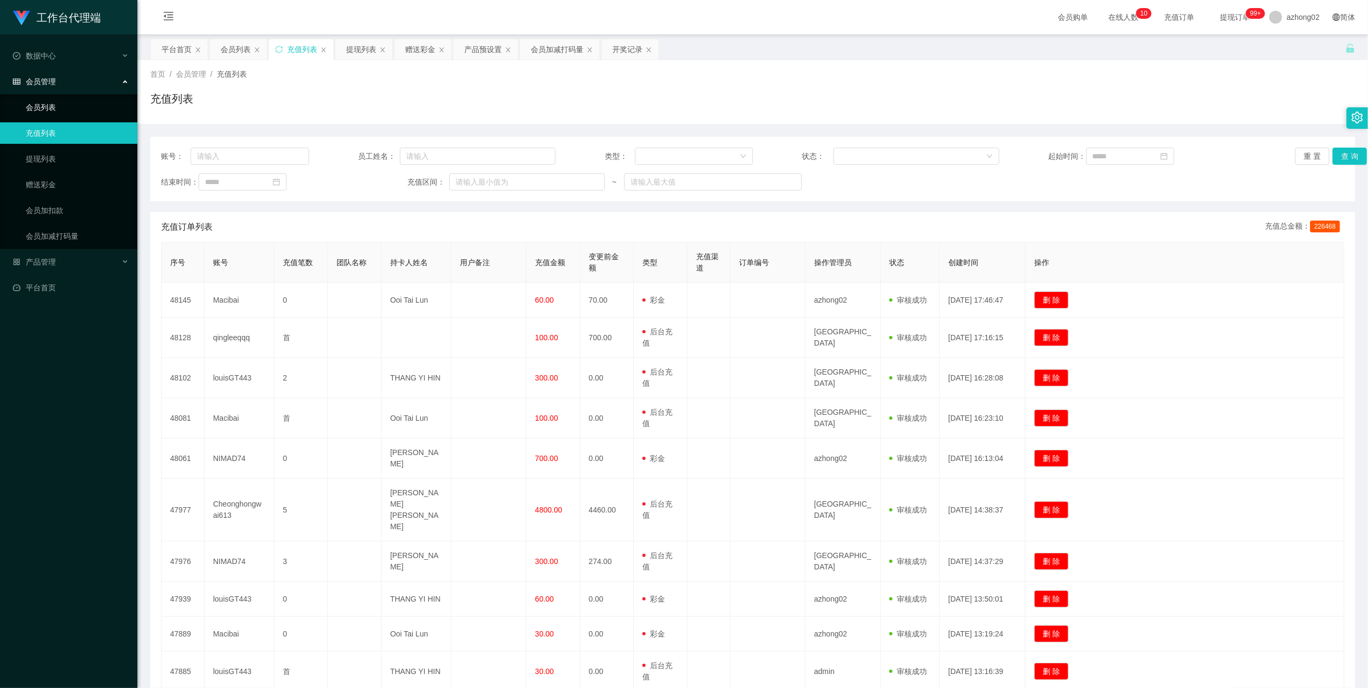
click at [39, 101] on link "会员列表" at bounding box center [77, 107] width 103 height 21
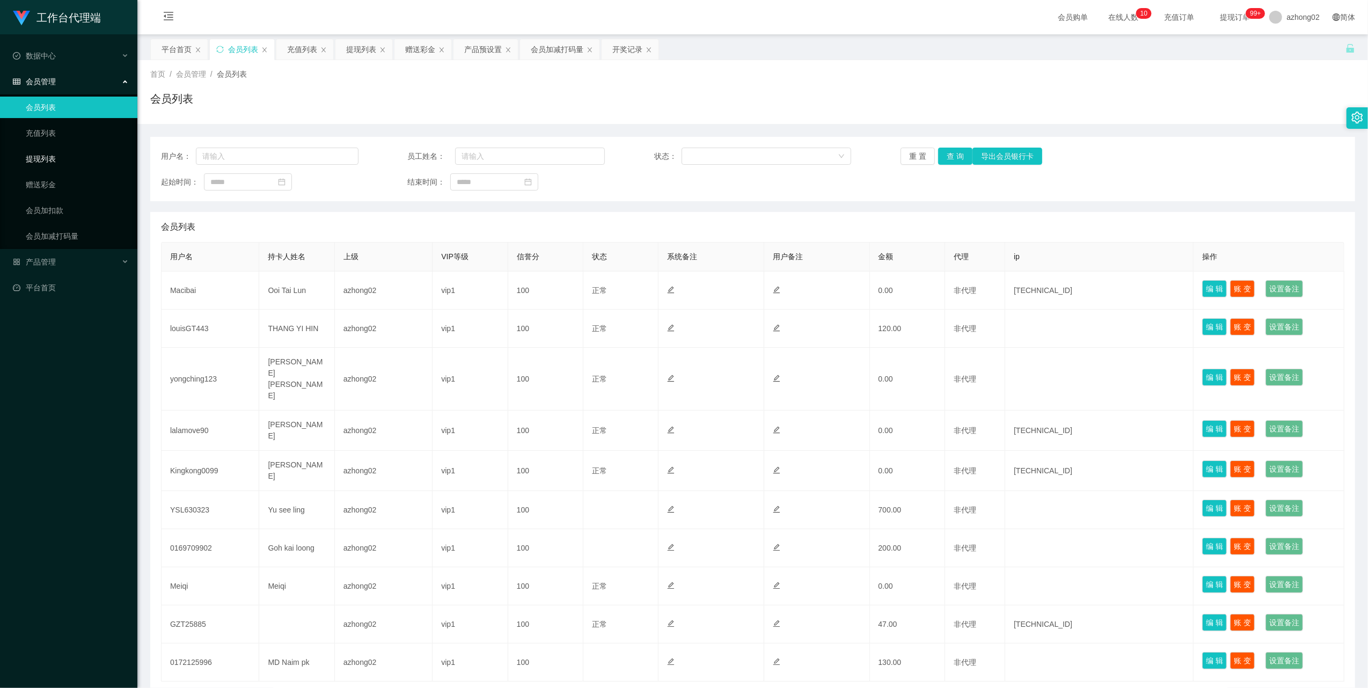
click at [39, 151] on link "提现列表" at bounding box center [77, 158] width 103 height 21
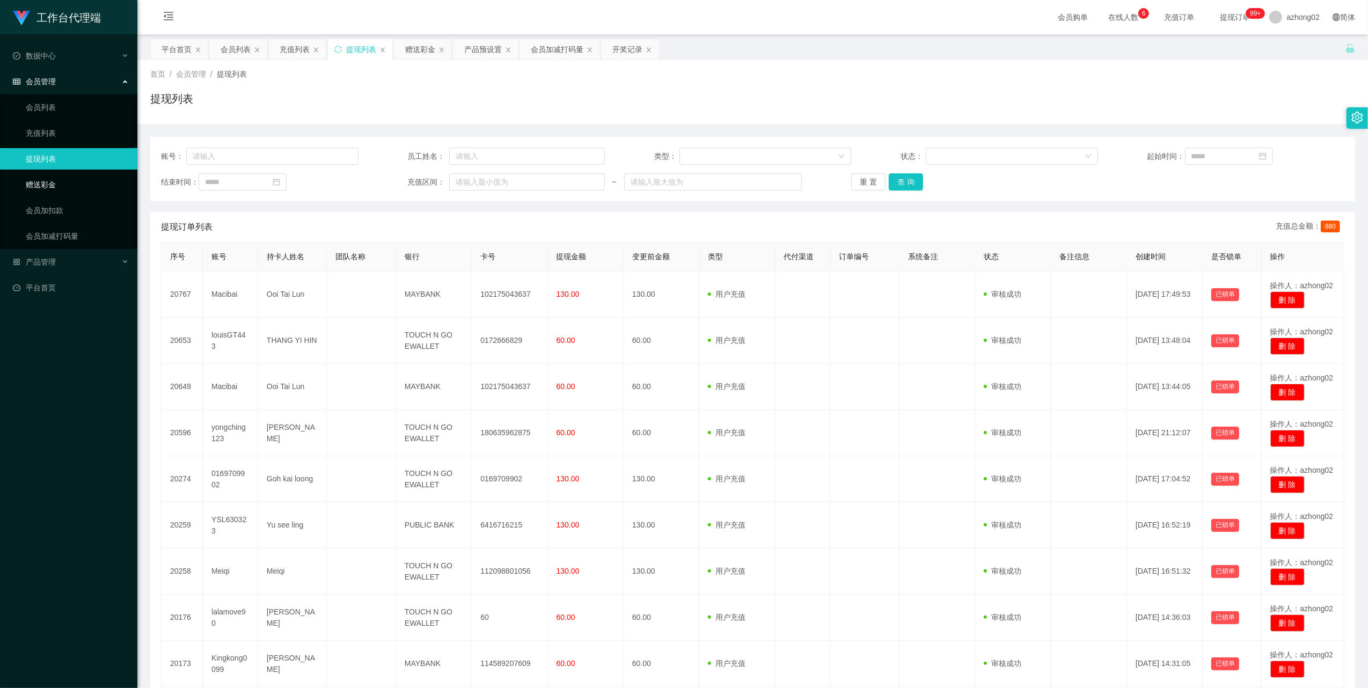
click at [52, 185] on link "赠送彩金" at bounding box center [77, 184] width 103 height 21
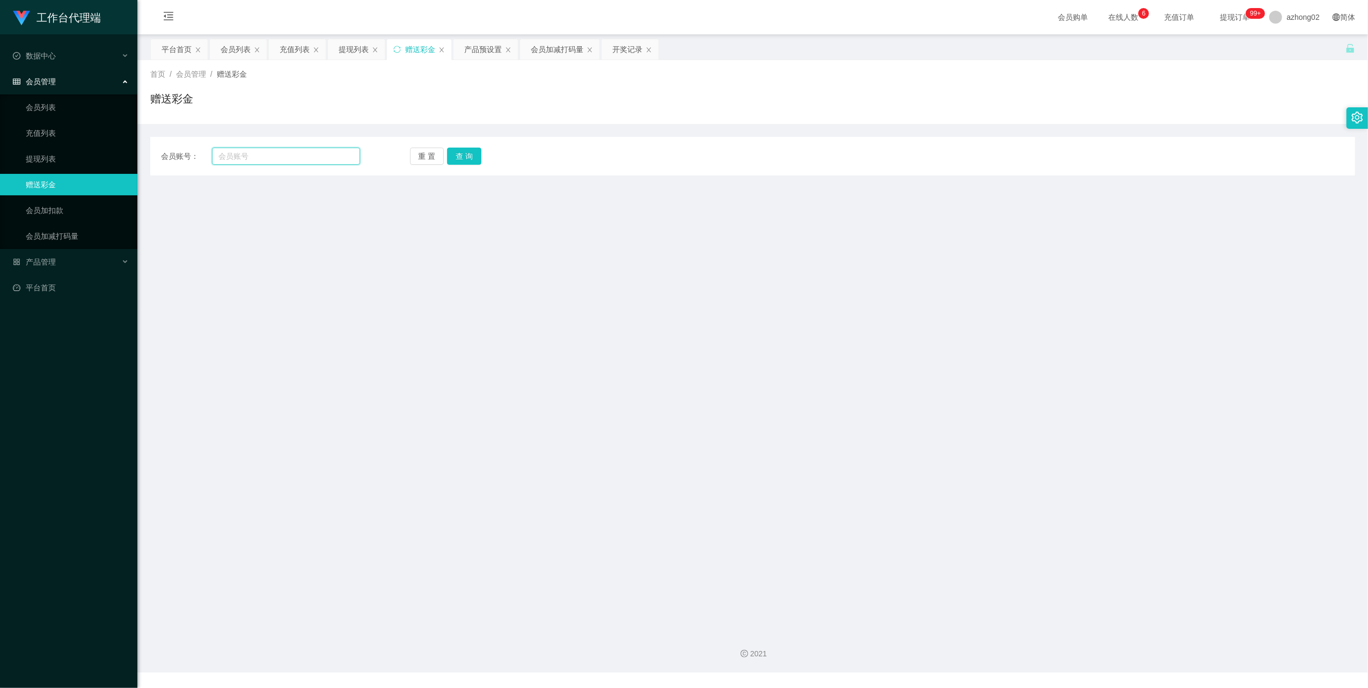
drag, startPoint x: 312, startPoint y: 161, endPoint x: 343, endPoint y: 157, distance: 32.0
click at [312, 161] on input "text" at bounding box center [286, 156] width 148 height 17
paste input "louisGT443"
type input "louisGT443"
drag, startPoint x: 454, startPoint y: 151, endPoint x: 450, endPoint y: 188, distance: 37.3
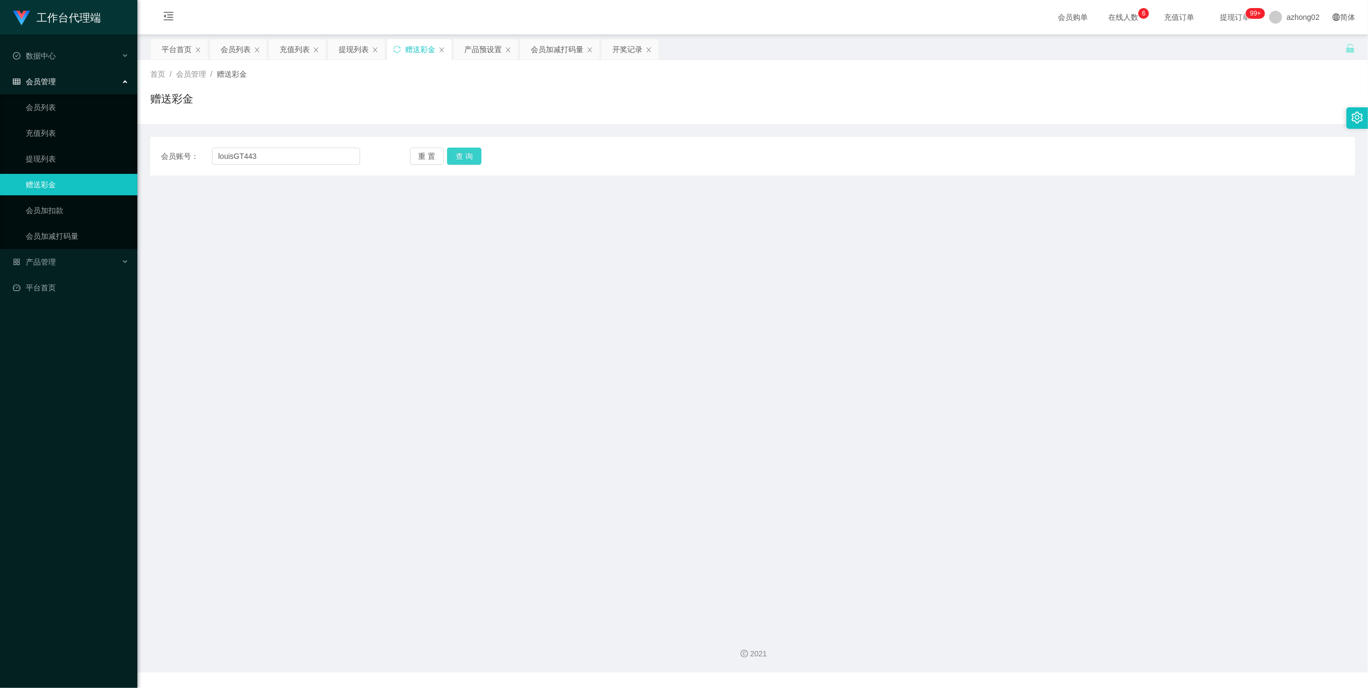
click at [455, 151] on button "查 询" at bounding box center [464, 156] width 34 height 17
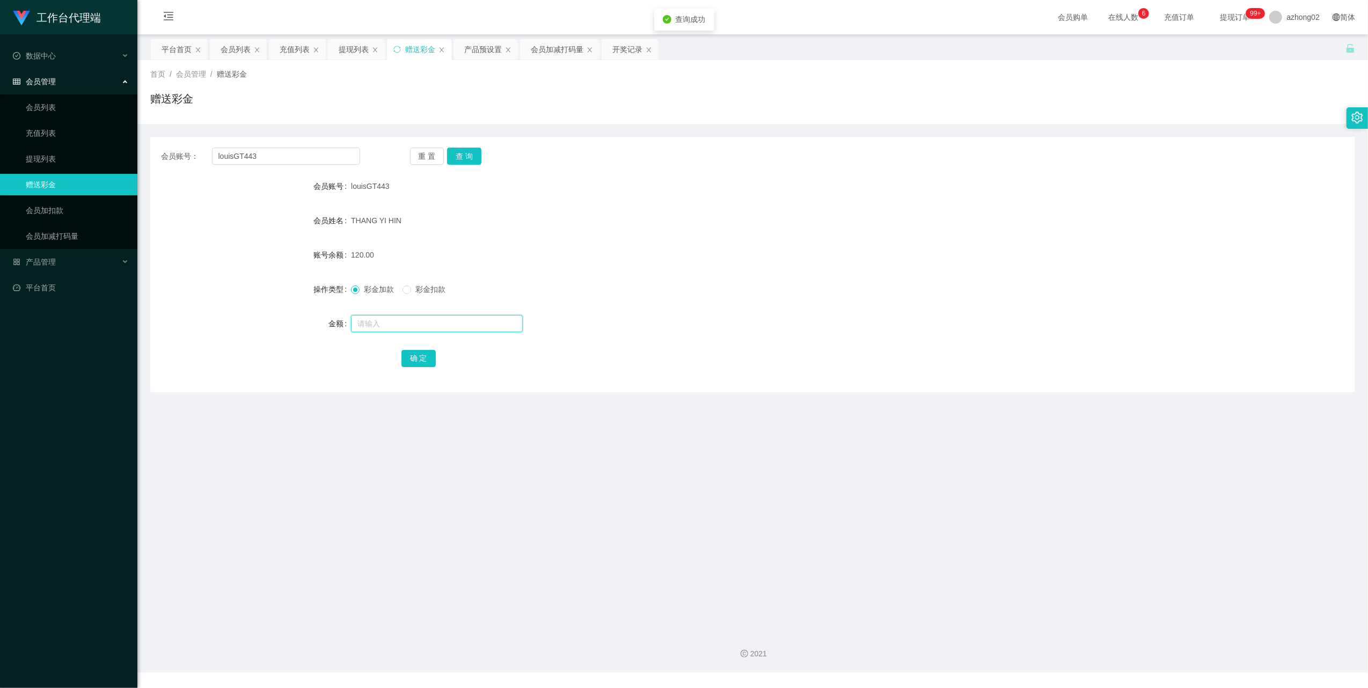
click at [398, 331] on input "text" at bounding box center [437, 323] width 172 height 17
click at [50, 260] on span "产品管理" at bounding box center [34, 262] width 43 height 9
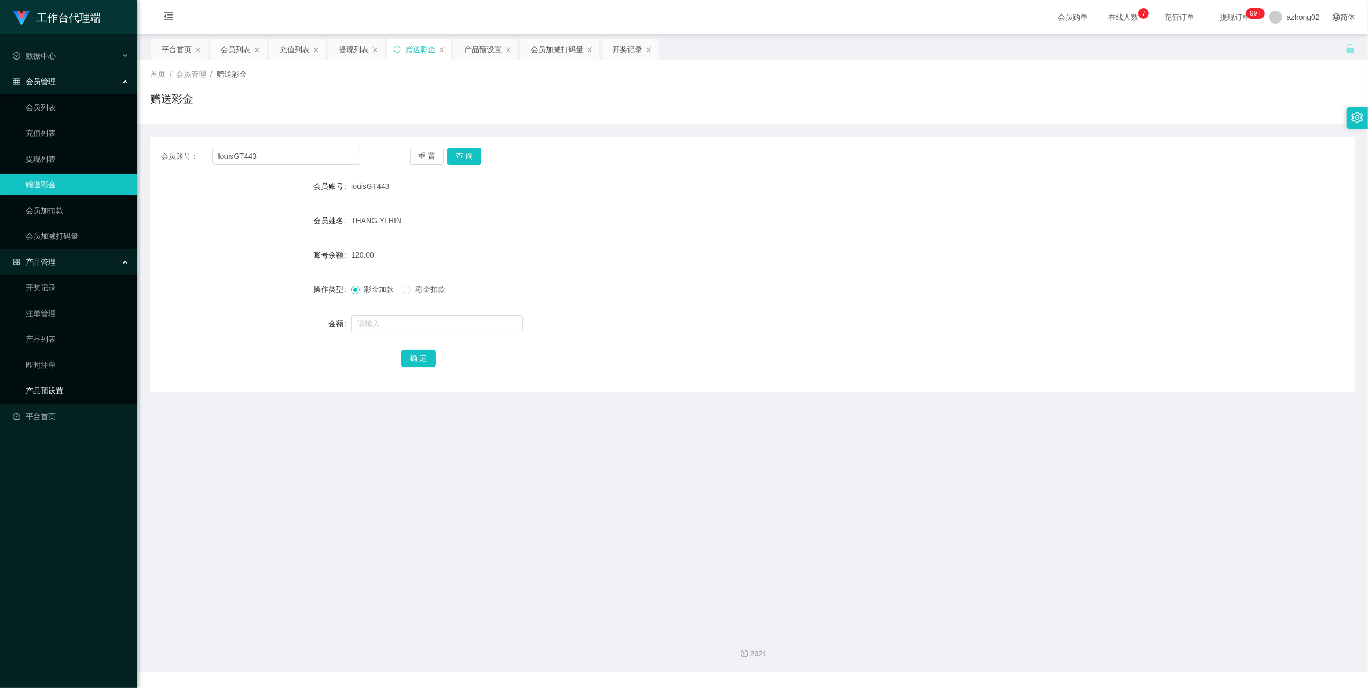
click at [45, 386] on link "产品预设置" at bounding box center [77, 390] width 103 height 21
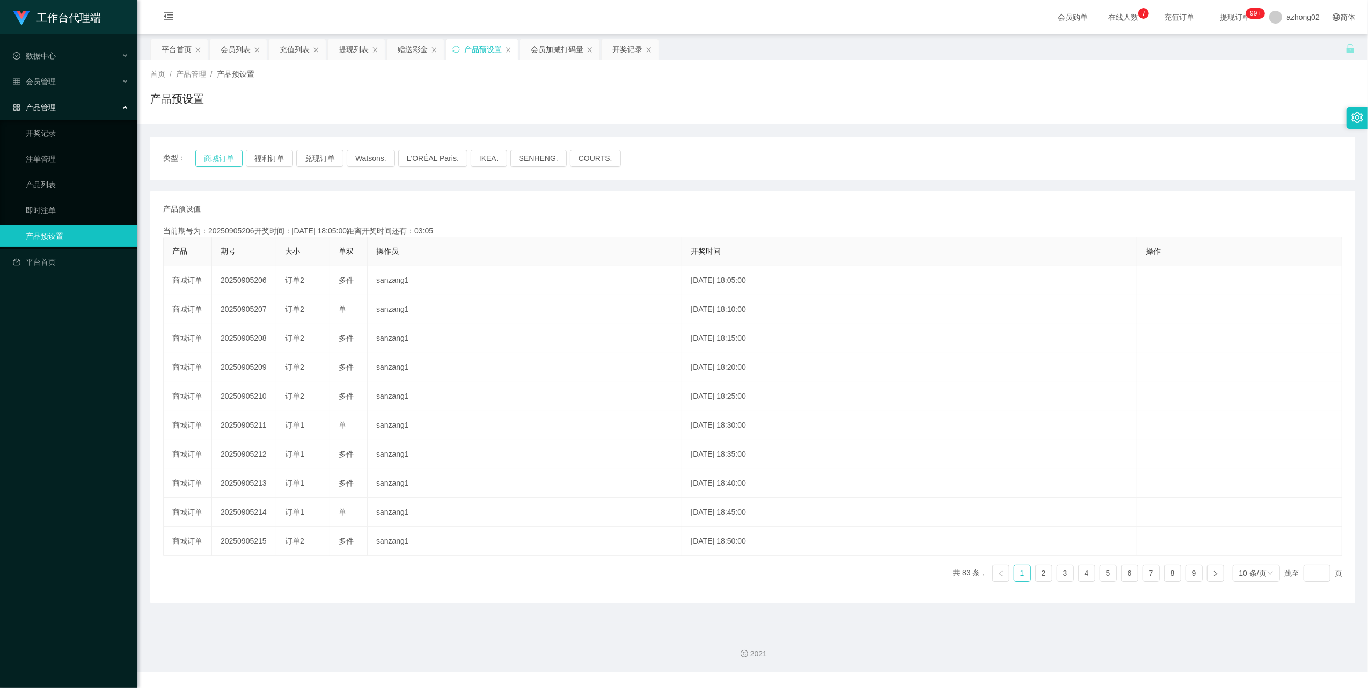
click at [228, 161] on button "商城订单" at bounding box center [218, 158] width 47 height 17
click at [492, 52] on div "产品预设置" at bounding box center [483, 49] width 38 height 20
click at [233, 72] on span "产品预设置" at bounding box center [236, 74] width 38 height 9
click at [237, 54] on div "会员列表" at bounding box center [236, 49] width 30 height 20
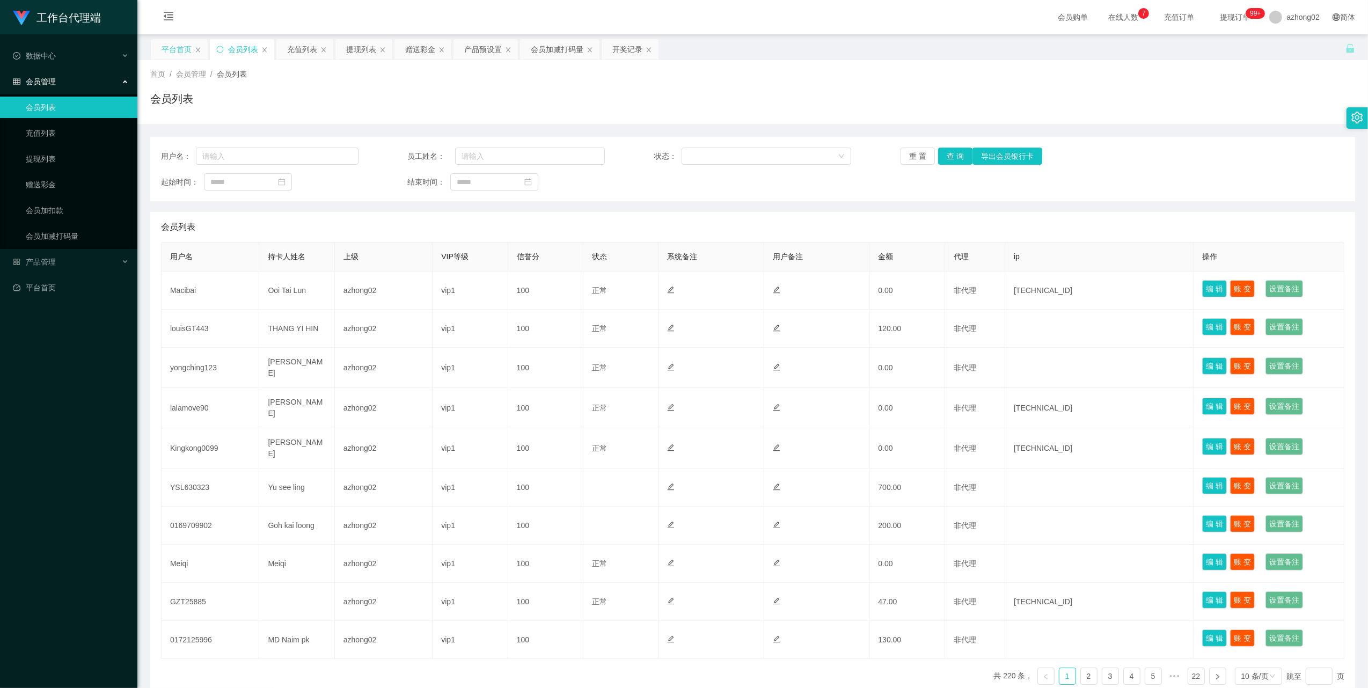
click at [184, 50] on div "平台首页" at bounding box center [177, 49] width 30 height 20
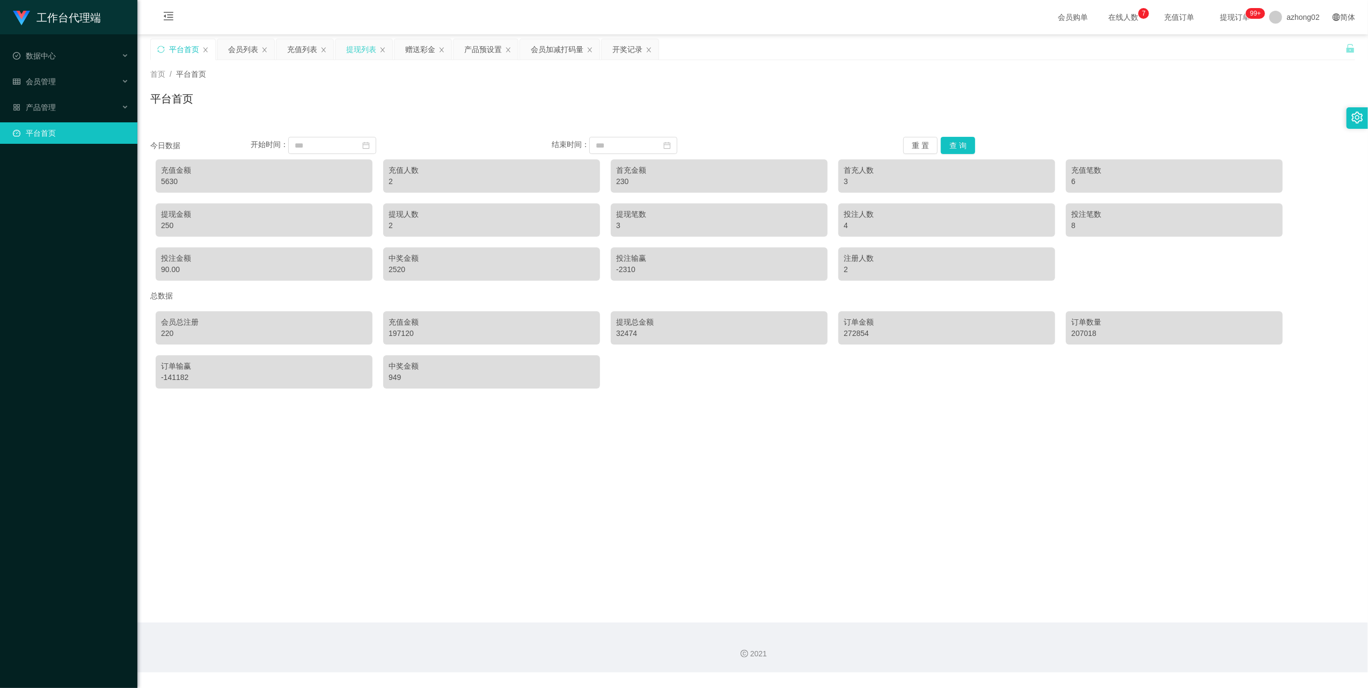
drag, startPoint x: 361, startPoint y: 48, endPoint x: 370, endPoint y: 48, distance: 9.1
click at [363, 48] on div "提现列表" at bounding box center [361, 49] width 30 height 20
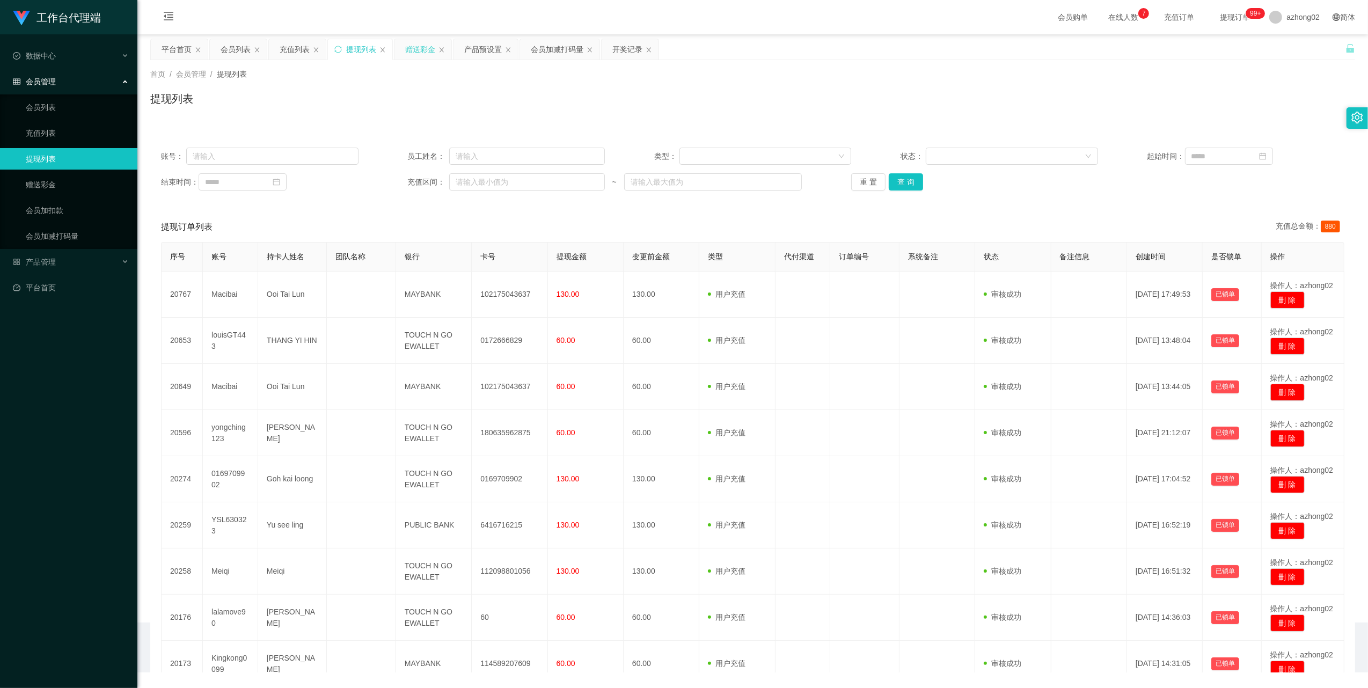
click at [434, 50] on div "赠送彩金" at bounding box center [420, 49] width 30 height 20
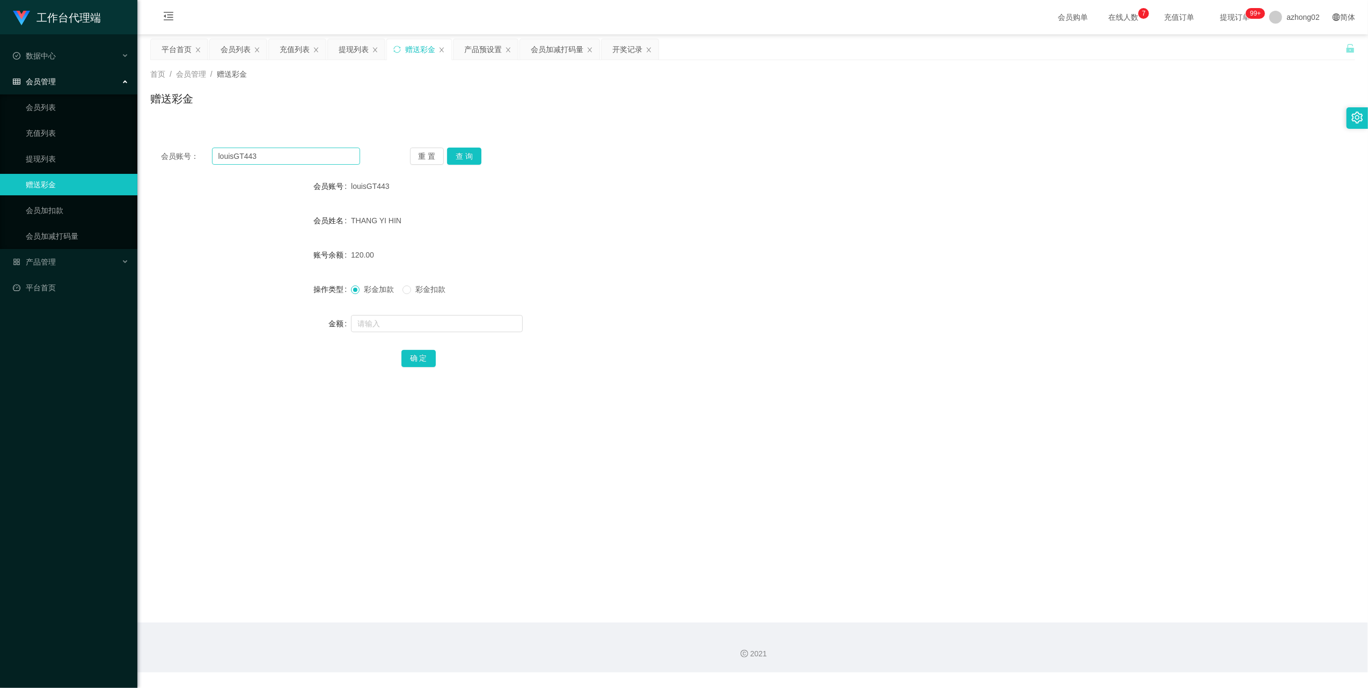
click at [325, 166] on div "会员账号： louisGT443 重 置 查 询 会员账号 louisGT443 会员姓名 THANG YI HIN 账号余额 120.00 操作类型 彩金加…" at bounding box center [752, 264] width 1205 height 255
click at [329, 163] on input "louisGT443" at bounding box center [286, 156] width 148 height 17
click at [470, 156] on button "查 询" at bounding box center [464, 156] width 34 height 17
click at [43, 229] on link "会员加减打码量" at bounding box center [77, 235] width 103 height 21
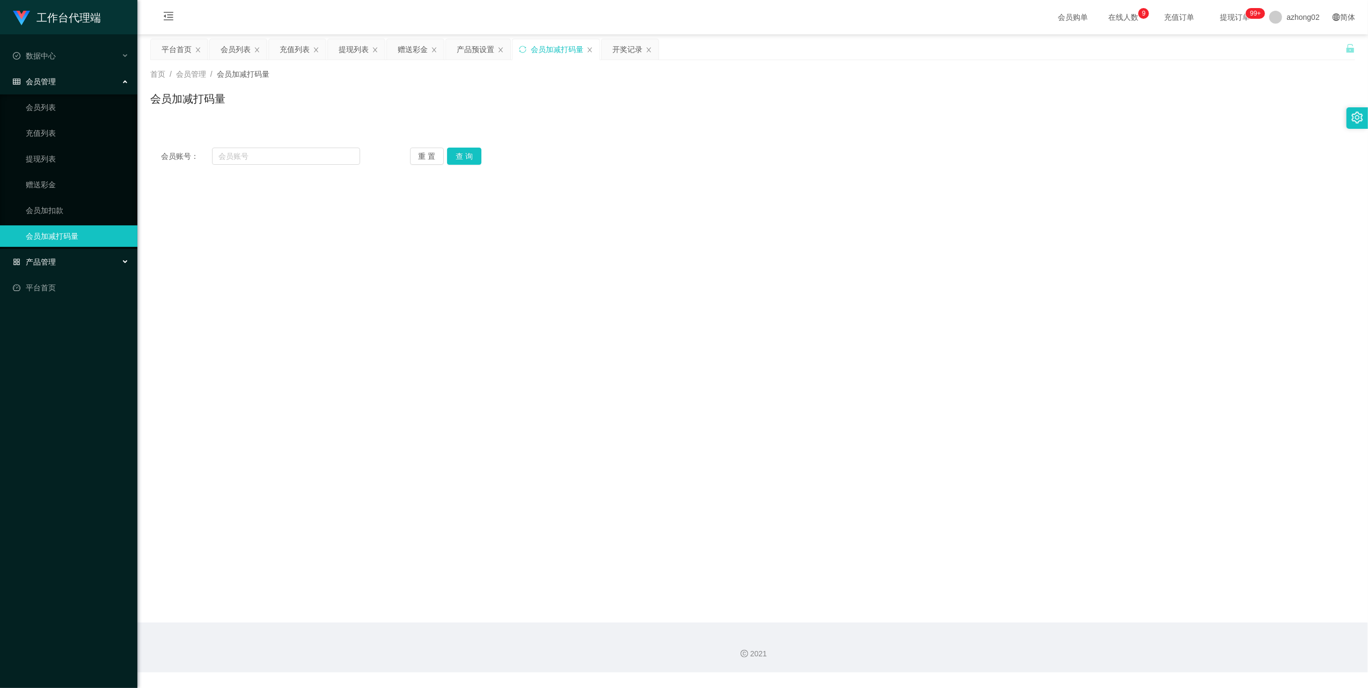
drag, startPoint x: 44, startPoint y: 256, endPoint x: 50, endPoint y: 259, distance: 6.5
click at [45, 258] on span "产品管理" at bounding box center [34, 262] width 43 height 9
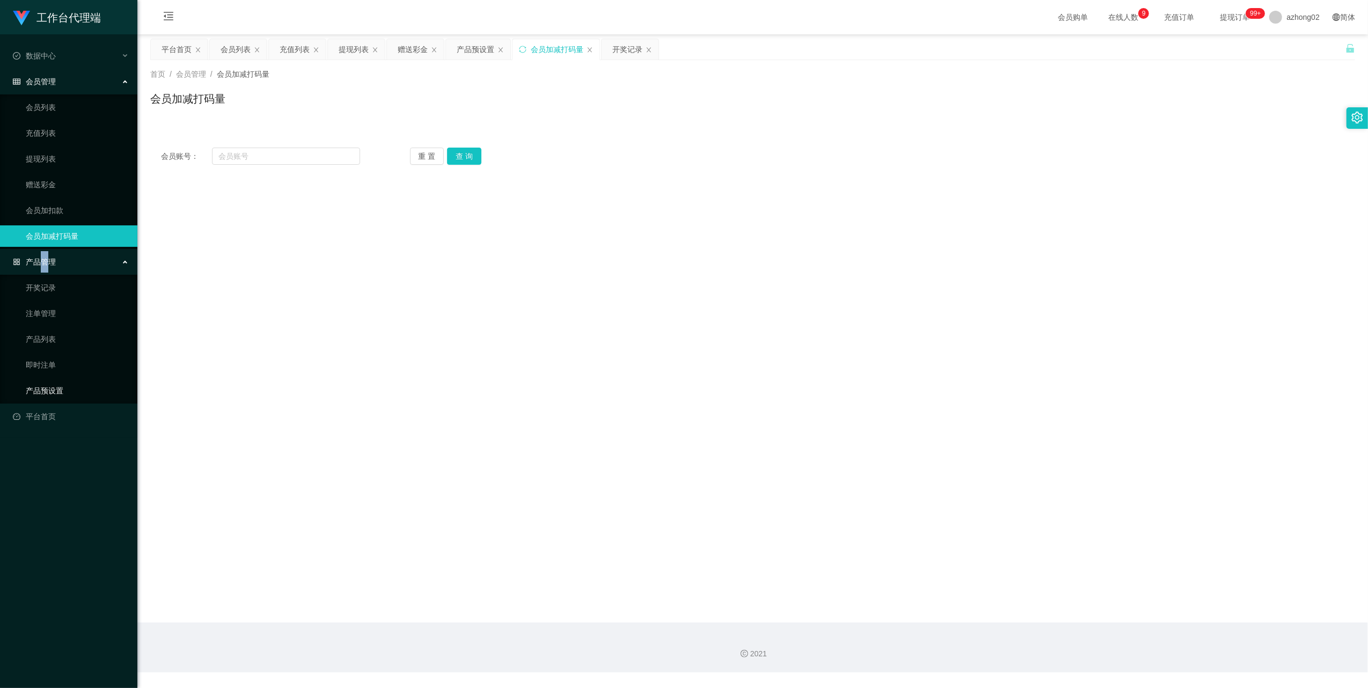
click at [54, 383] on link "产品预设置" at bounding box center [77, 390] width 103 height 21
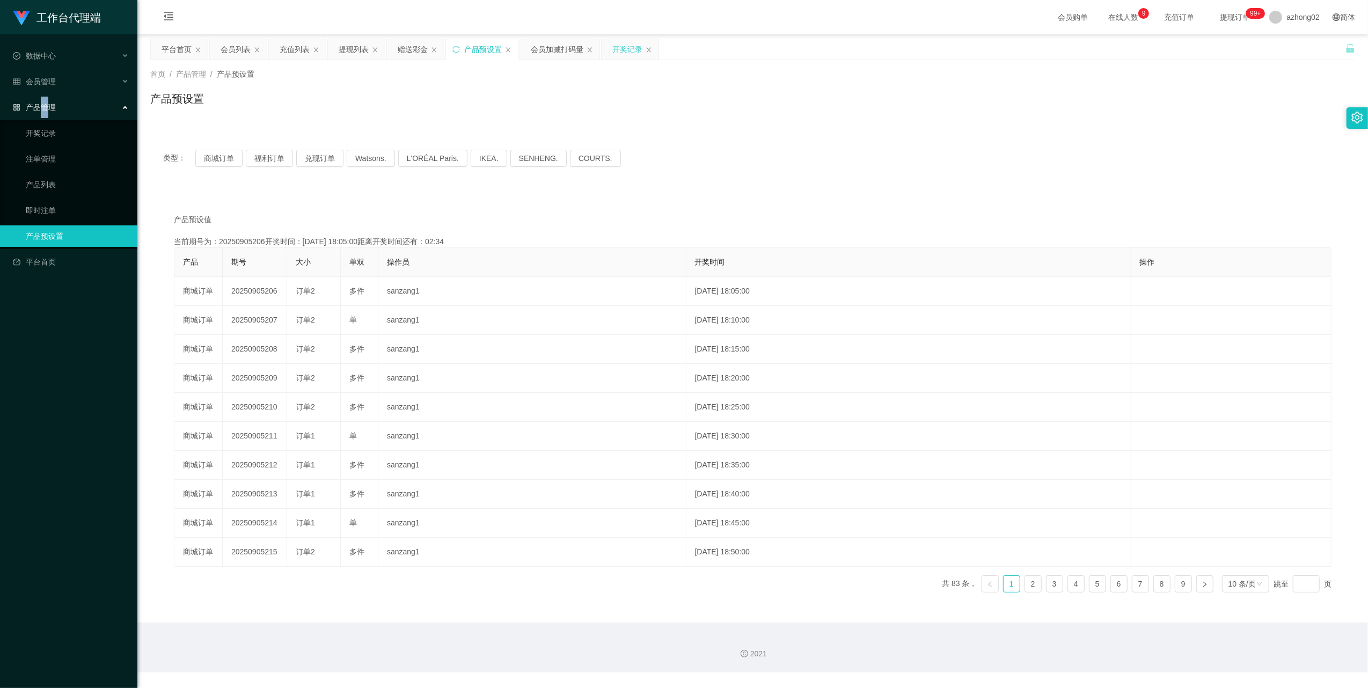
click at [627, 47] on div "开奖记录" at bounding box center [627, 49] width 30 height 20
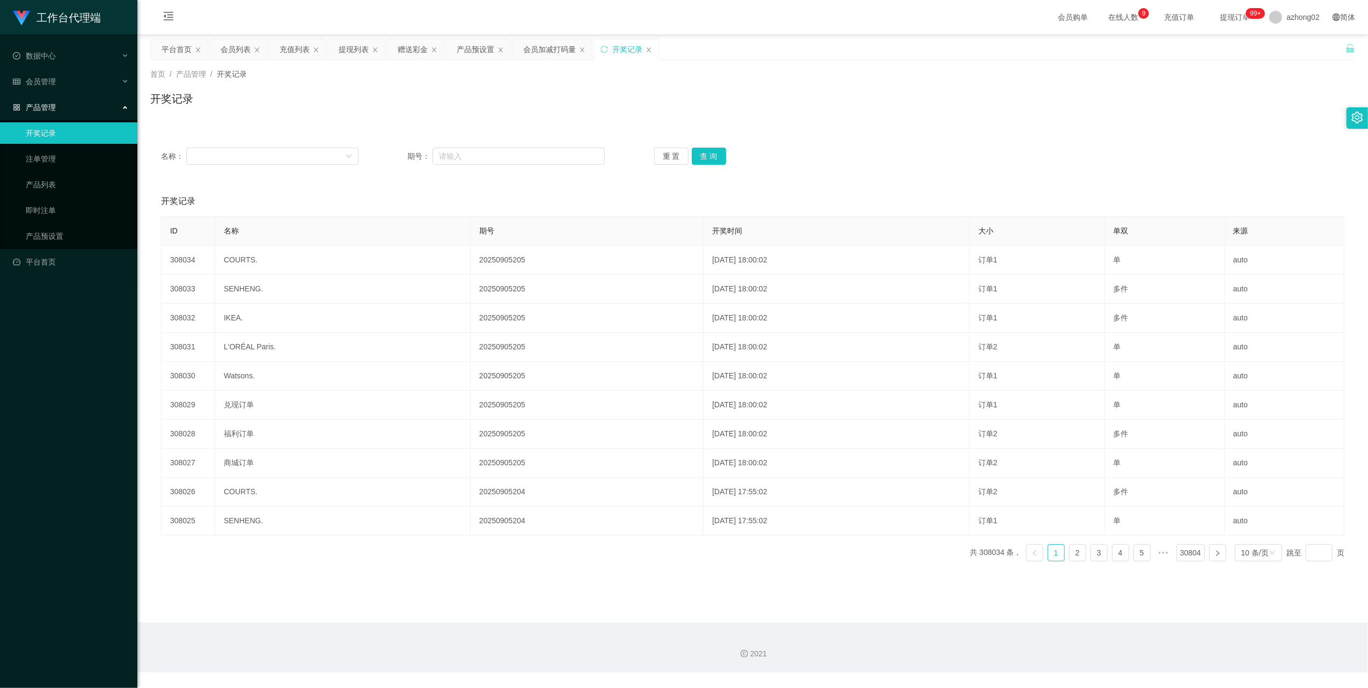
click at [186, 76] on span "产品管理" at bounding box center [191, 74] width 30 height 9
click at [55, 234] on link "产品预设置" at bounding box center [77, 235] width 103 height 21
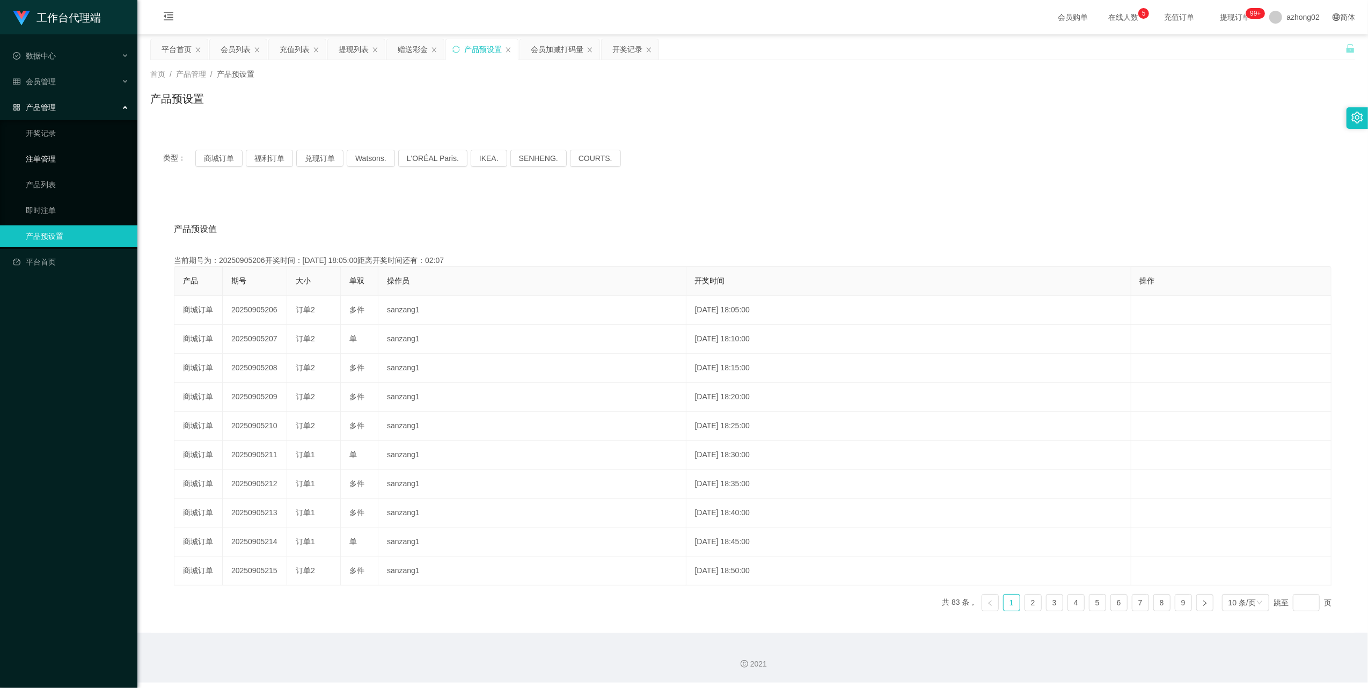
drag, startPoint x: 31, startPoint y: 155, endPoint x: 43, endPoint y: 147, distance: 15.2
click at [31, 155] on link "注单管理" at bounding box center [77, 158] width 103 height 21
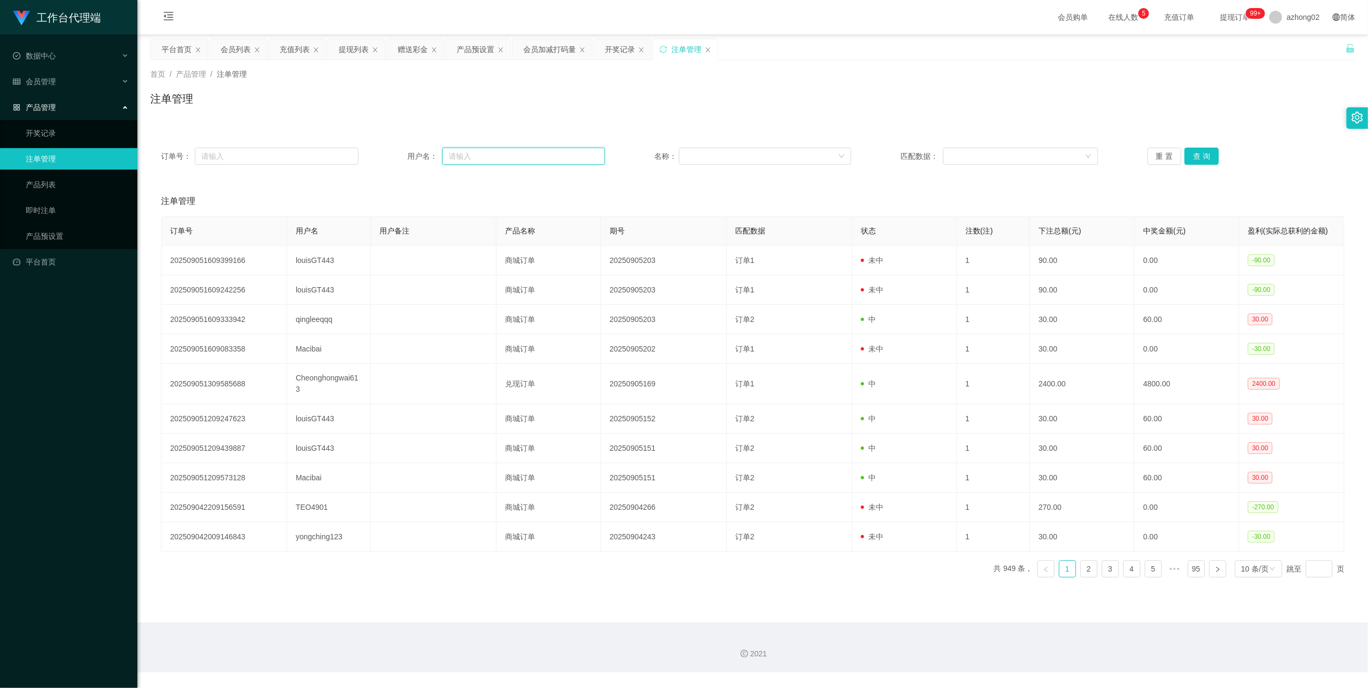
click at [501, 159] on input "text" at bounding box center [523, 156] width 163 height 17
paste input "louisGT443"
type input "louisGT443"
click at [1198, 151] on button "查 询" at bounding box center [1201, 156] width 34 height 17
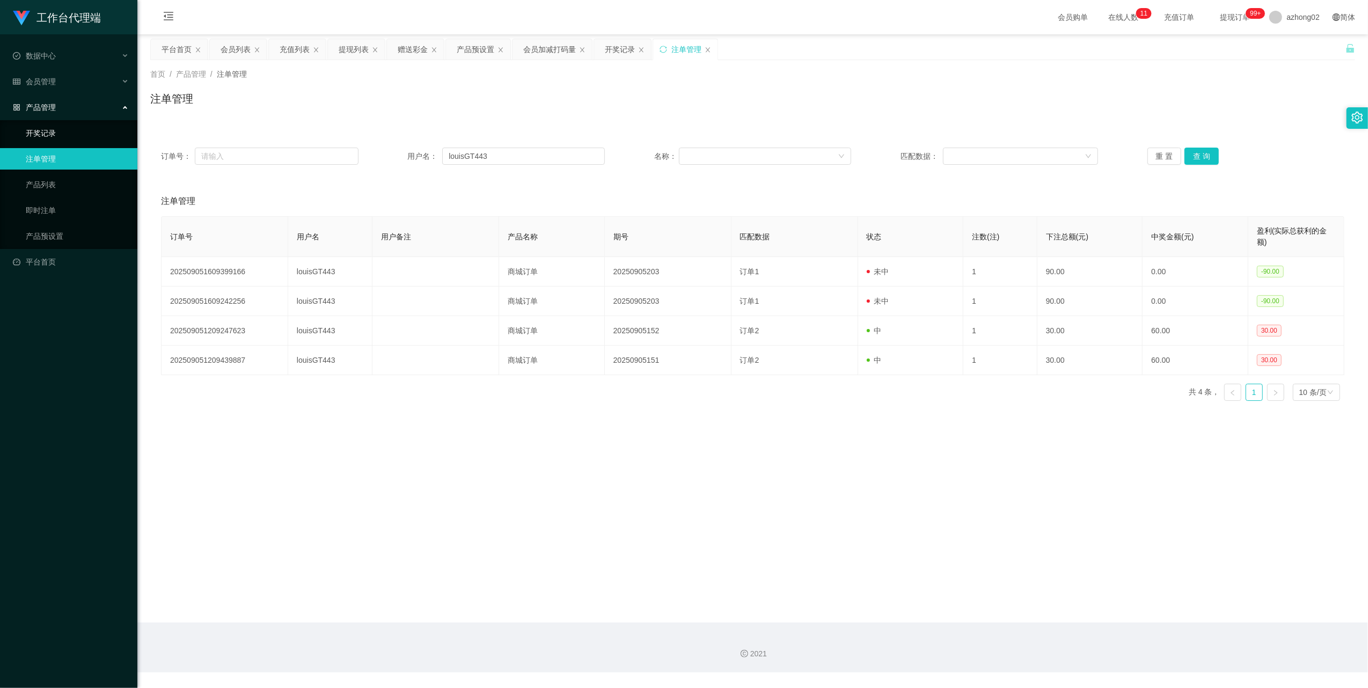
click at [50, 122] on link "开奖记录" at bounding box center [77, 132] width 103 height 21
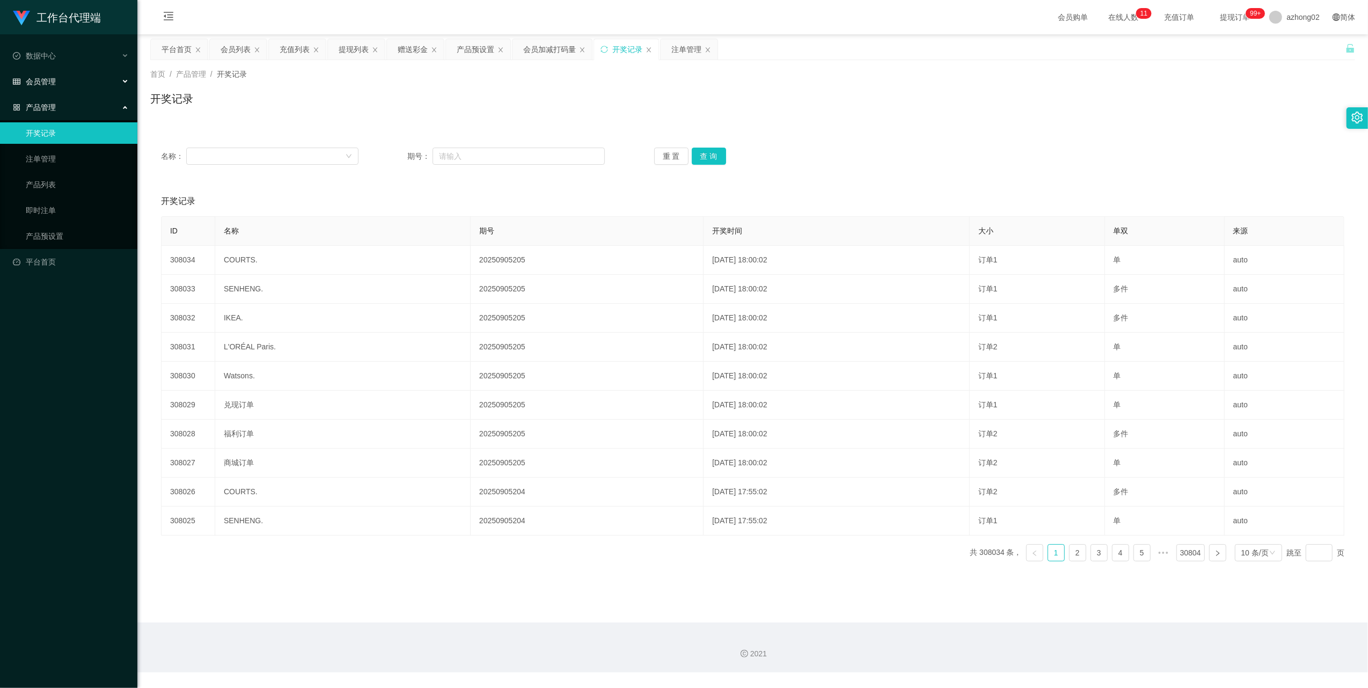
click at [55, 73] on div "会员管理" at bounding box center [68, 81] width 137 height 21
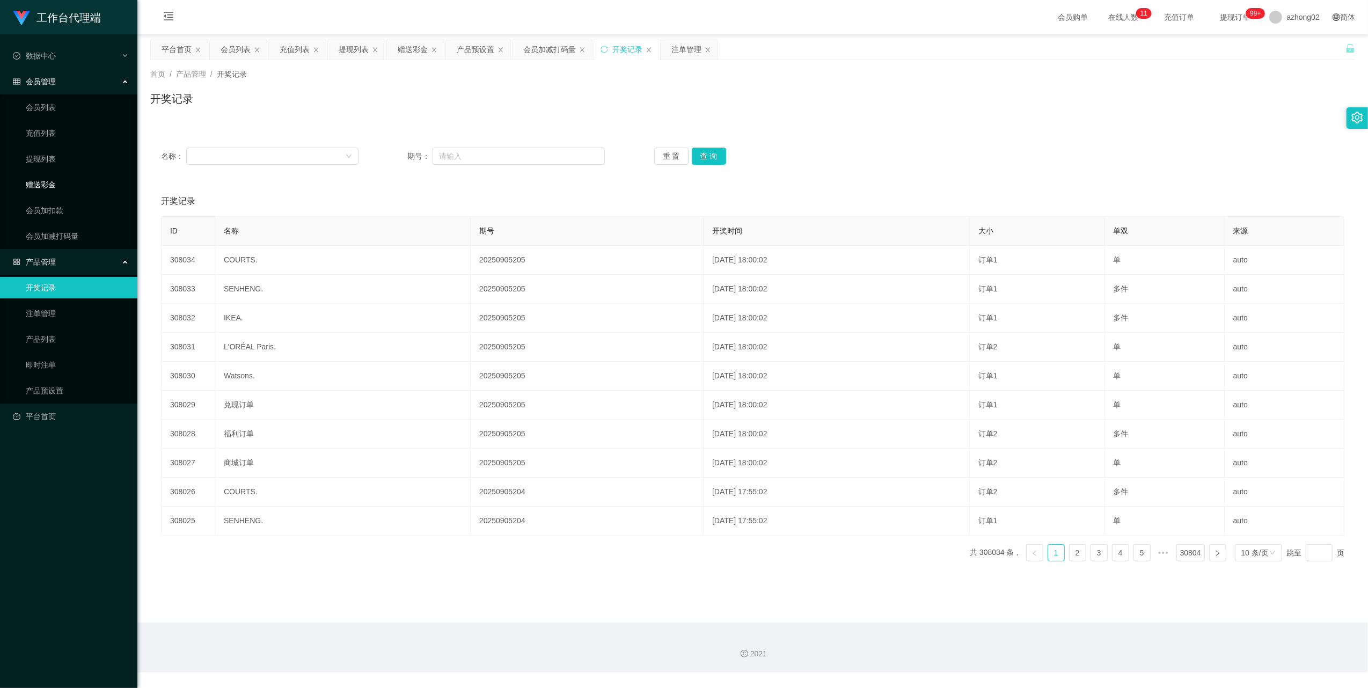
drag, startPoint x: 49, startPoint y: 184, endPoint x: 64, endPoint y: 172, distance: 18.8
click at [49, 183] on link "赠送彩金" at bounding box center [77, 184] width 103 height 21
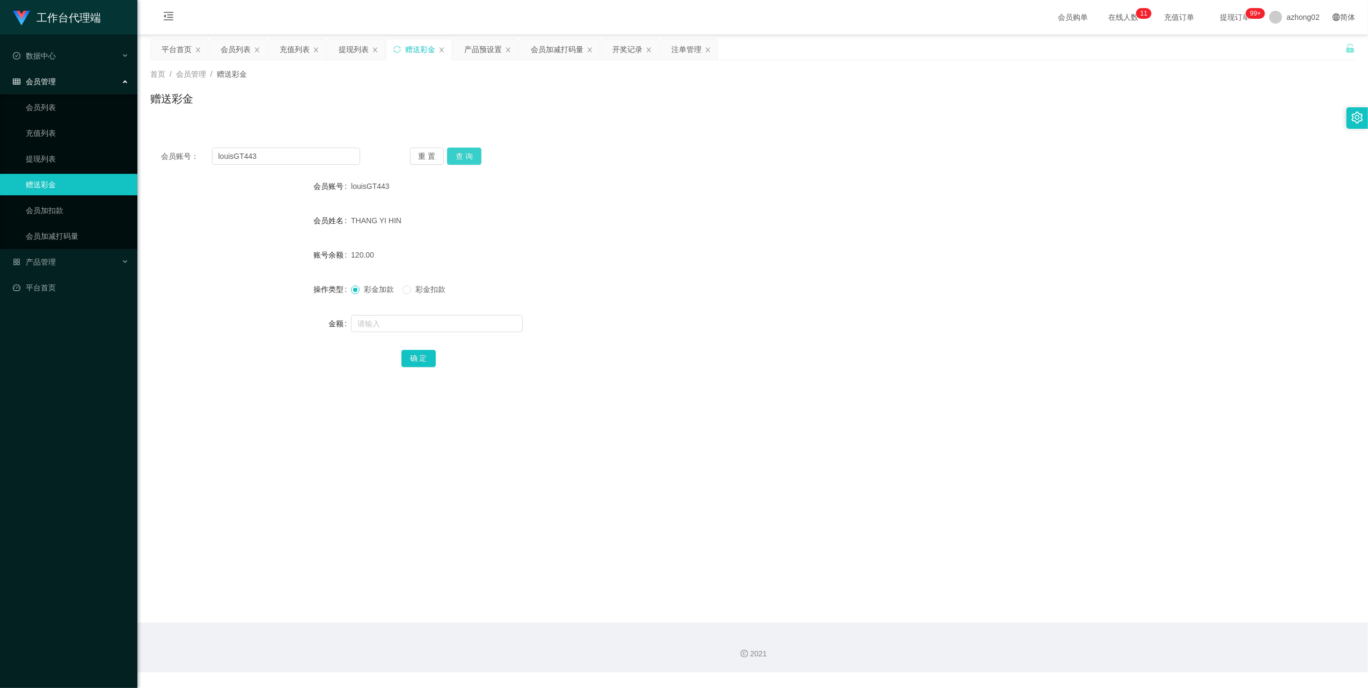
click at [454, 153] on button "查 询" at bounding box center [464, 156] width 34 height 17
click at [372, 327] on input "text" at bounding box center [437, 323] width 172 height 17
type input "270"
drag, startPoint x: 423, startPoint y: 355, endPoint x: 412, endPoint y: 355, distance: 11.3
click at [423, 355] on button "确 定" at bounding box center [418, 358] width 34 height 17
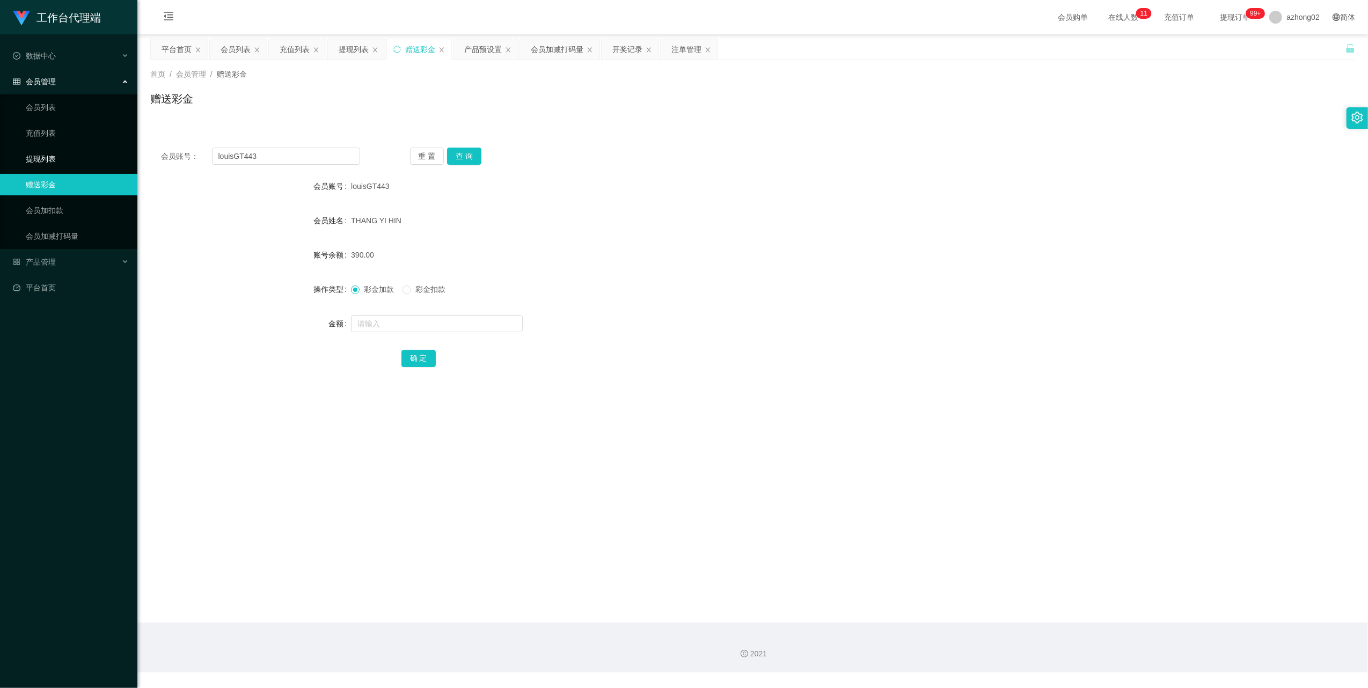
click at [69, 150] on link "提现列表" at bounding box center [77, 158] width 103 height 21
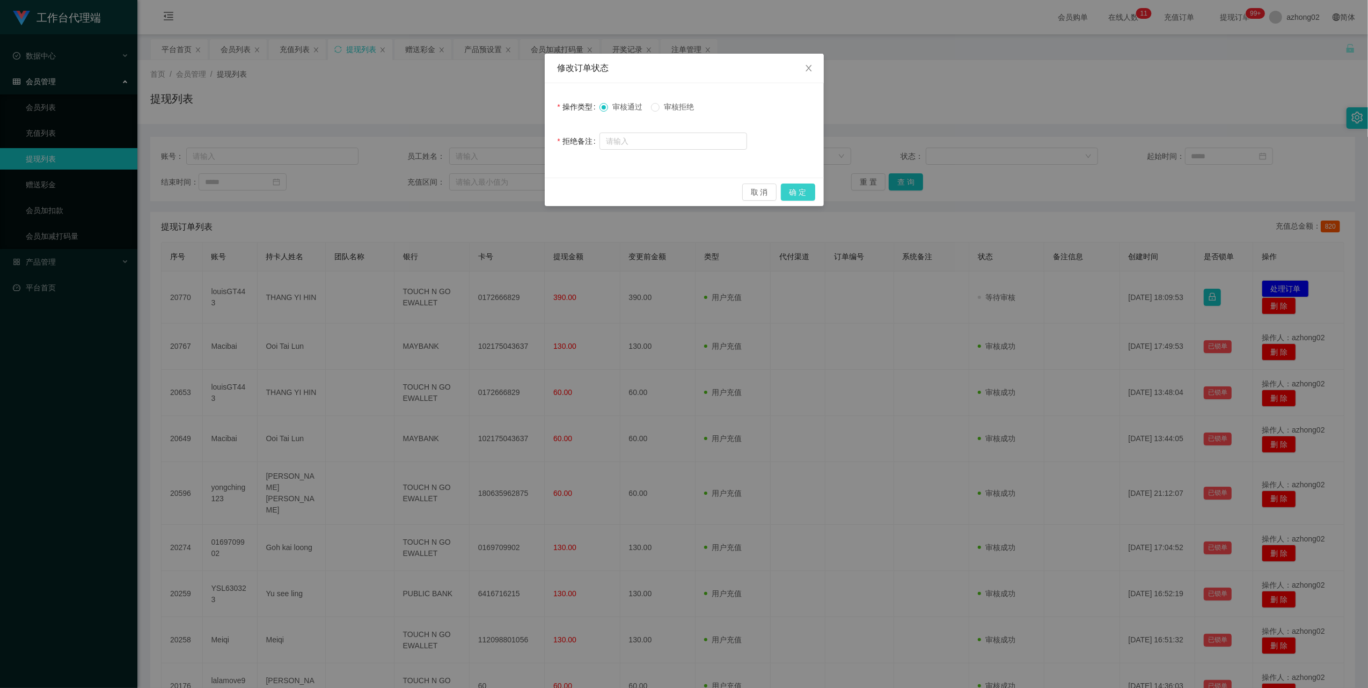
click at [785, 187] on button "确 定" at bounding box center [798, 192] width 34 height 17
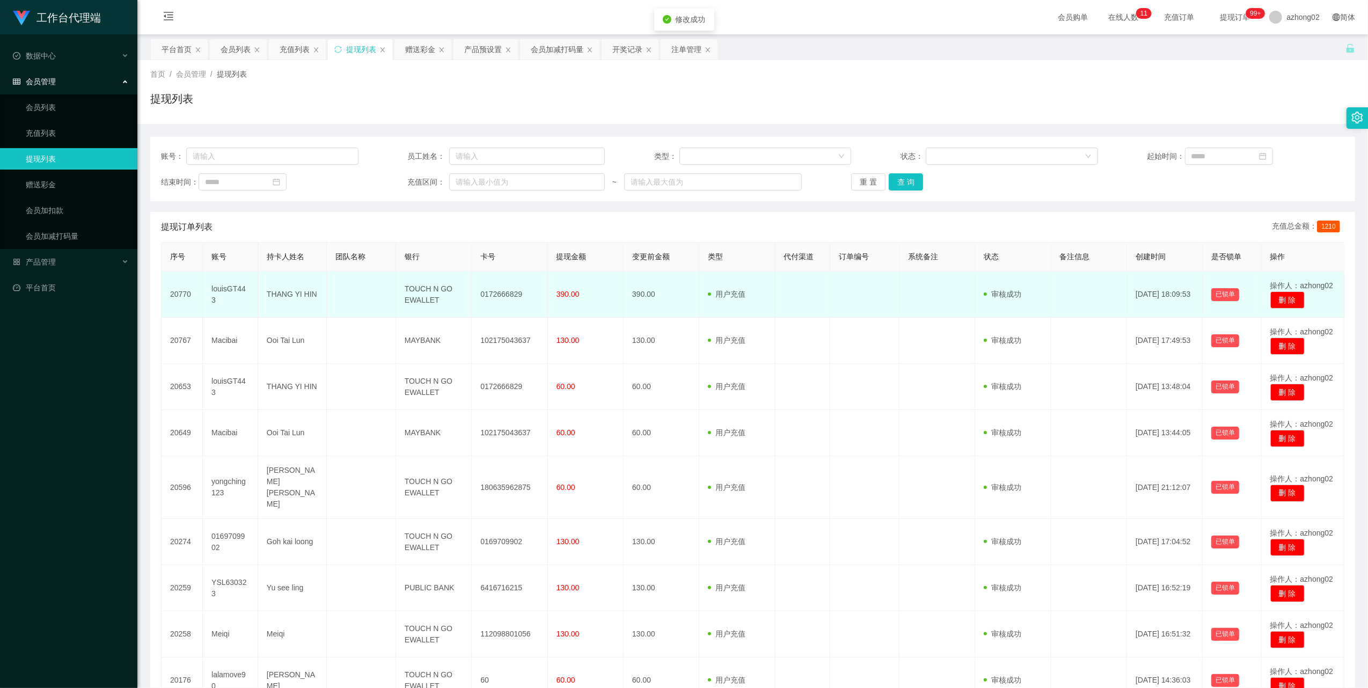
click at [501, 297] on td "0172666829" at bounding box center [510, 295] width 76 height 46
copy td "0172666829"
